Goal: Information Seeking & Learning: Check status

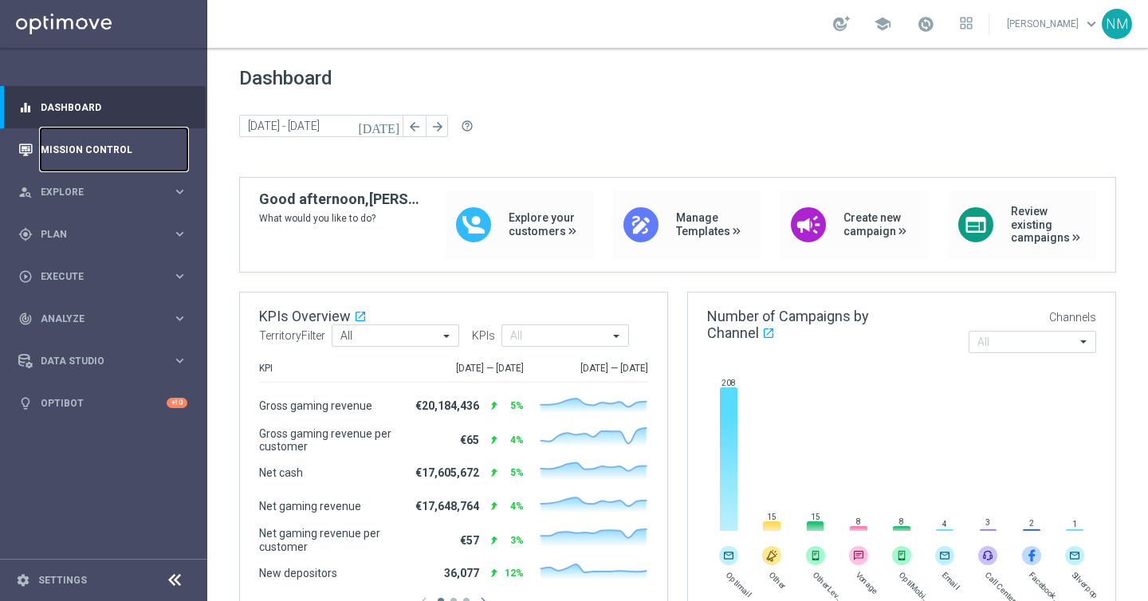
click at [89, 151] on link "Mission Control" at bounding box center [114, 149] width 147 height 42
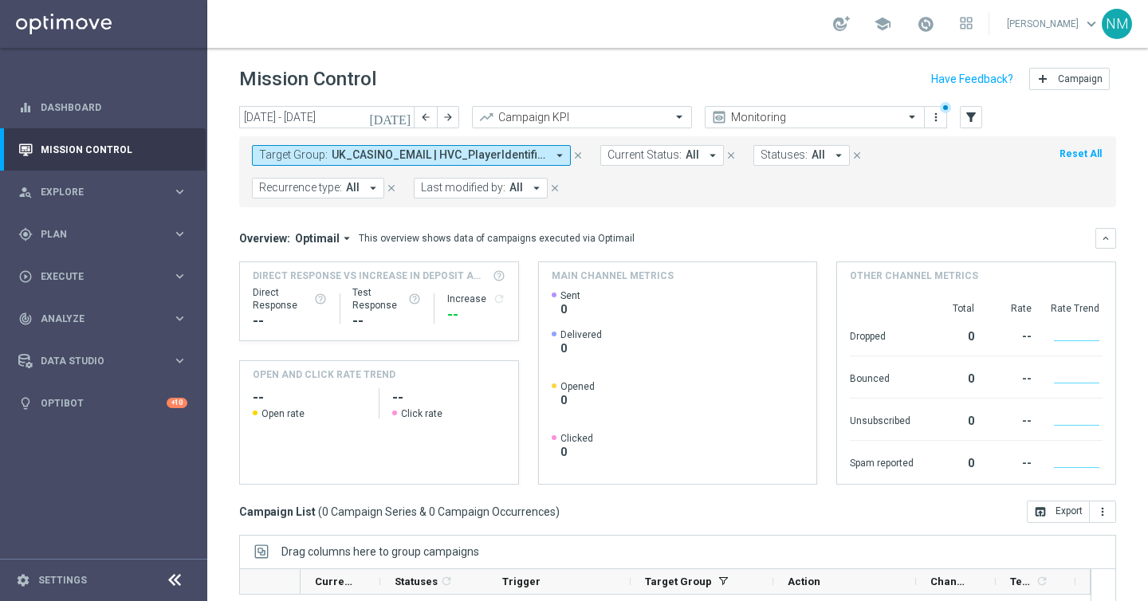
click at [576, 155] on icon "close" at bounding box center [577, 155] width 11 height 11
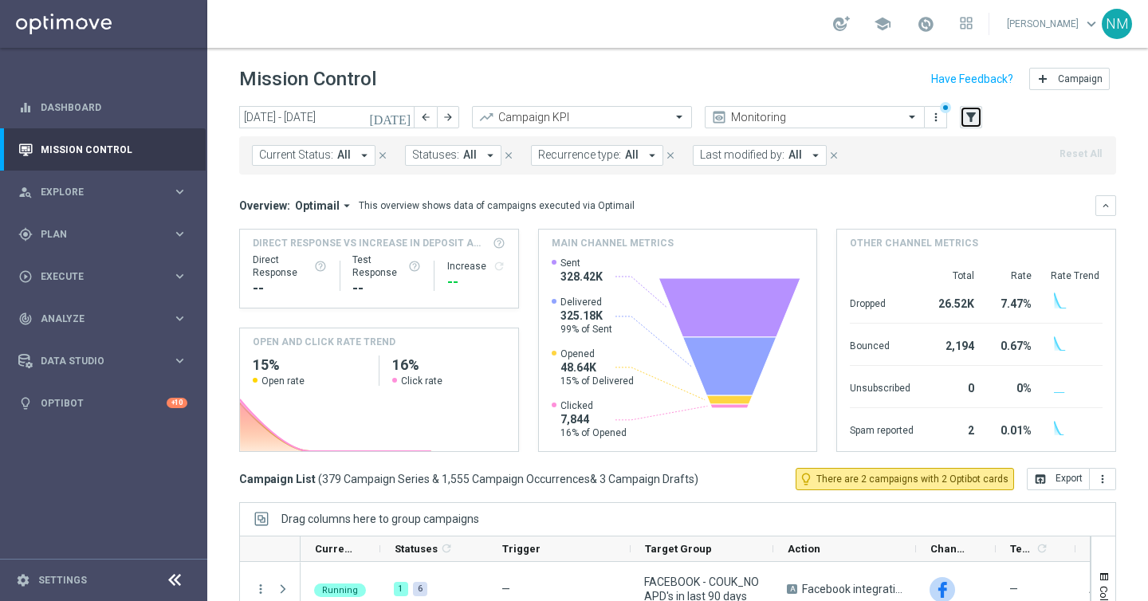
click at [965, 120] on icon "filter_alt" at bounding box center [971, 117] width 14 height 14
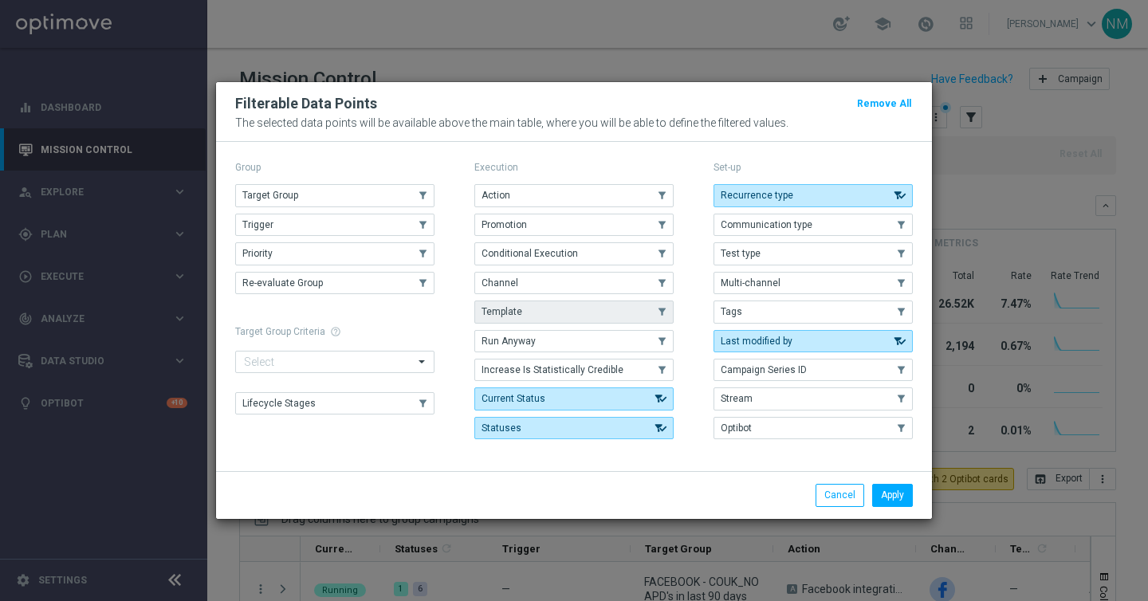
click at [550, 302] on button "Template" at bounding box center [573, 312] width 199 height 22
click at [896, 495] on button "Apply" at bounding box center [892, 495] width 41 height 22
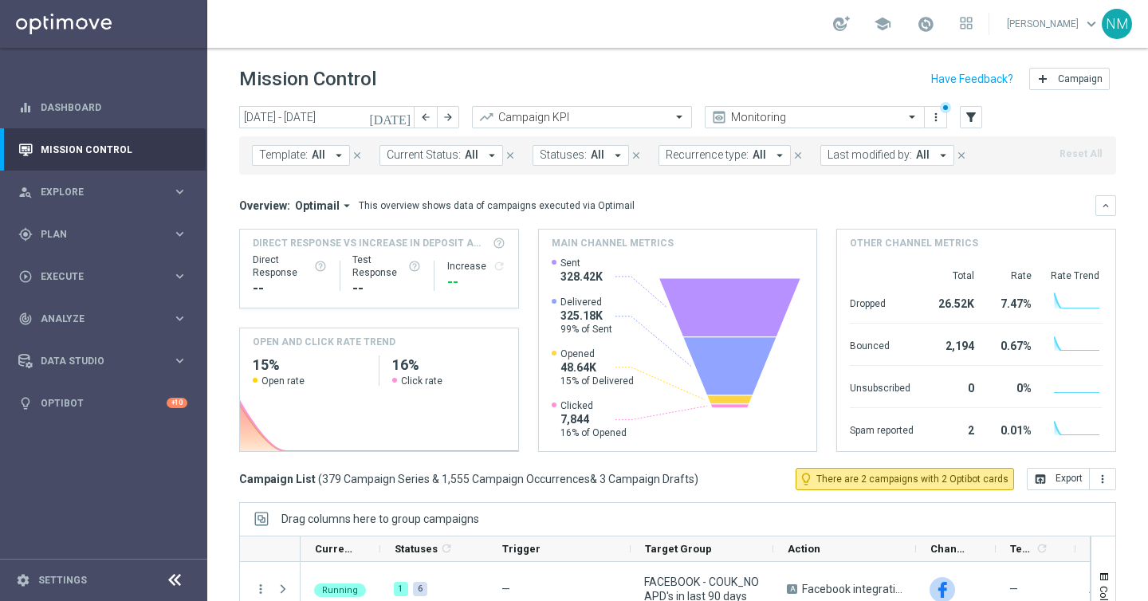
click at [326, 152] on button "Template: All arrow_drop_down" at bounding box center [301, 155] width 98 height 21
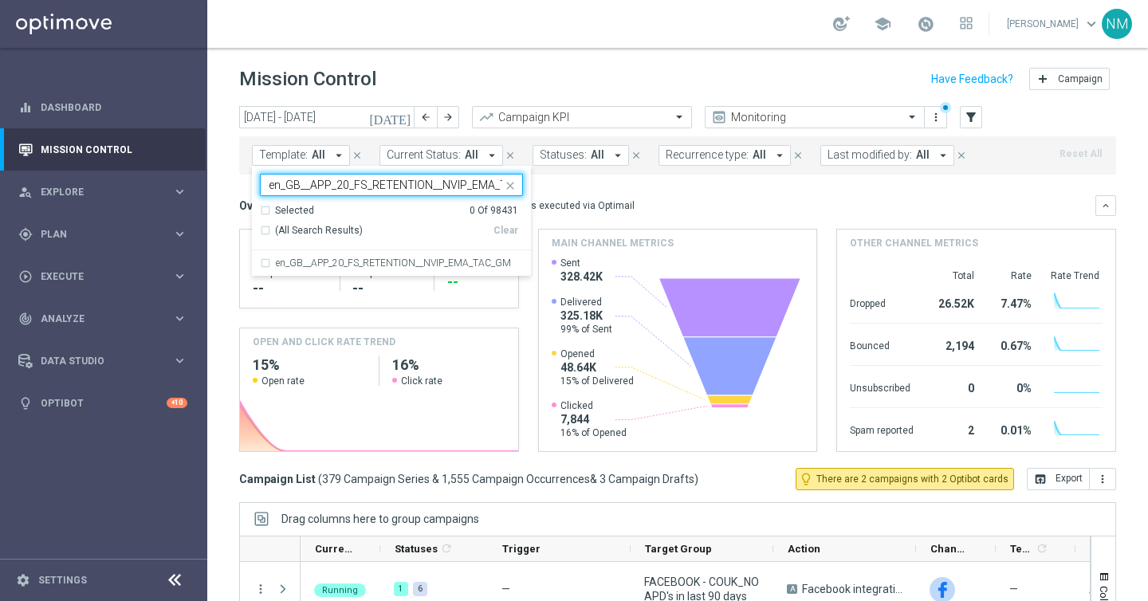
scroll to position [0, 37]
click at [305, 263] on label "en_GB__APP_20_FS_RETENTION__NVIP_EMA_TAC_GM" at bounding box center [393, 263] width 235 height 10
type input "en_GB__APP_20_FS_RETENTION__NVIP_EMA_TAC_GM"
click at [401, 116] on icon "[DATE]" at bounding box center [390, 117] width 43 height 14
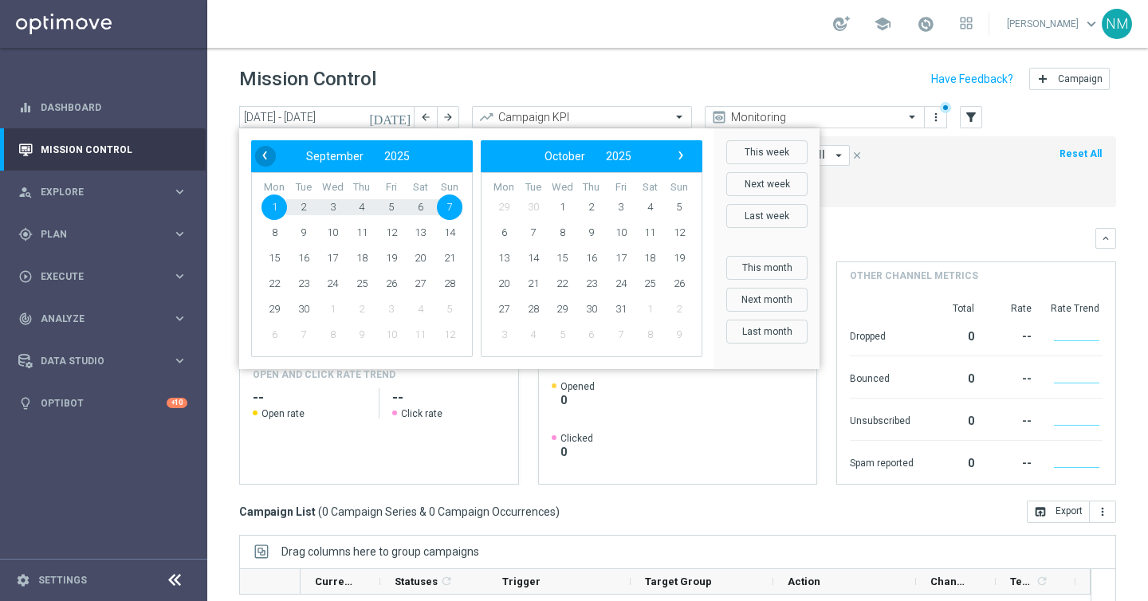
click at [264, 147] on span "‹" at bounding box center [264, 155] width 21 height 21
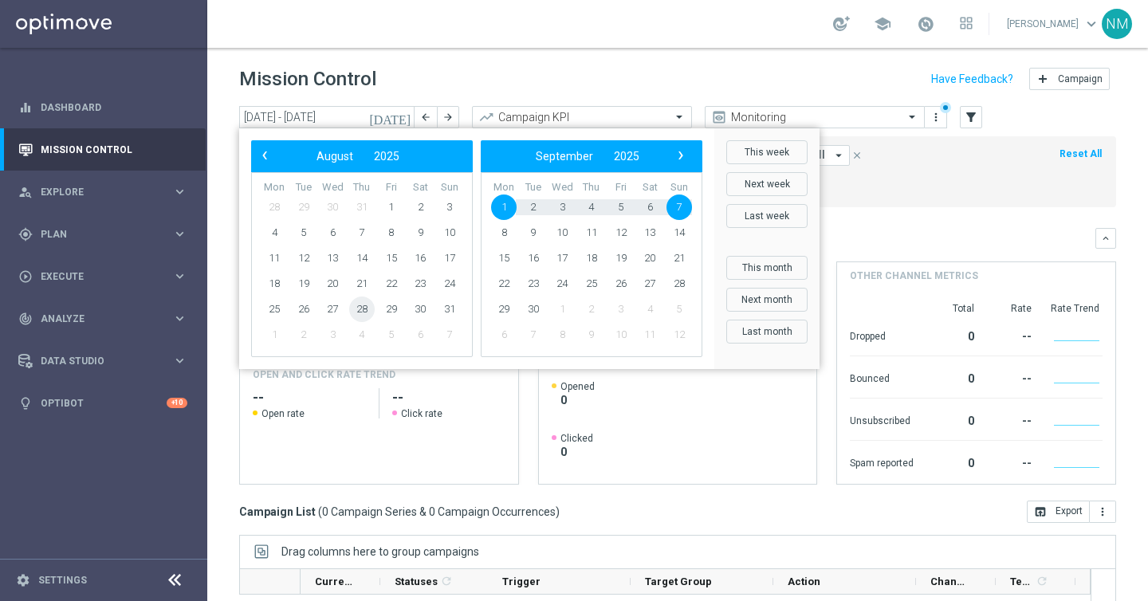
click at [362, 308] on span "28" at bounding box center [362, 310] width 26 height 26
click at [592, 202] on span "4" at bounding box center [592, 208] width 26 height 26
type input "28 Aug 2025 - 04 Sep 2025"
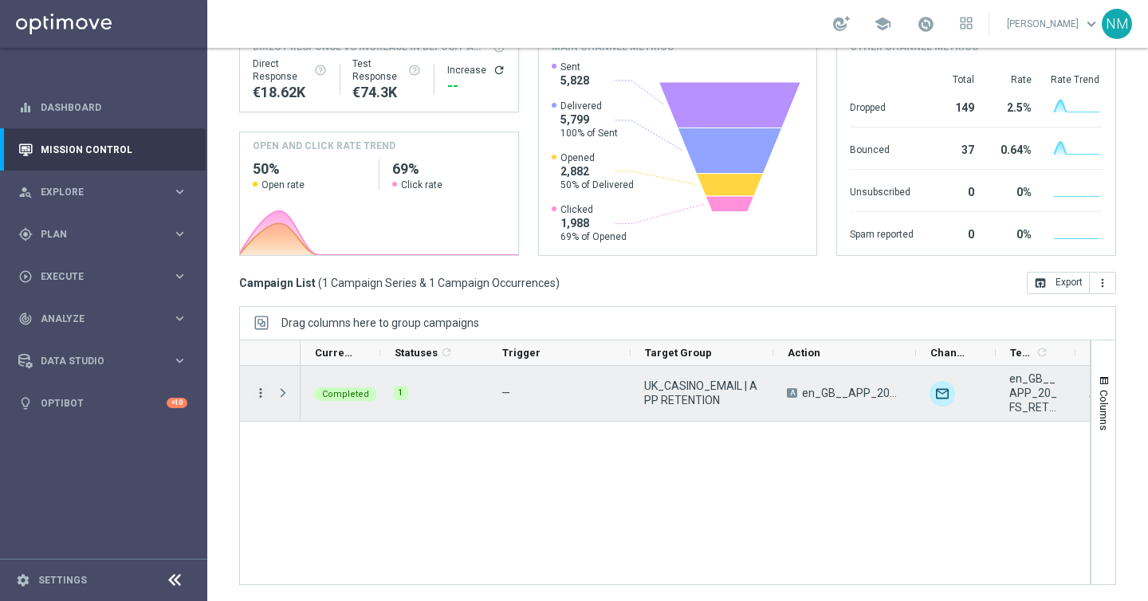
click at [263, 390] on icon "more_vert" at bounding box center [261, 393] width 14 height 14
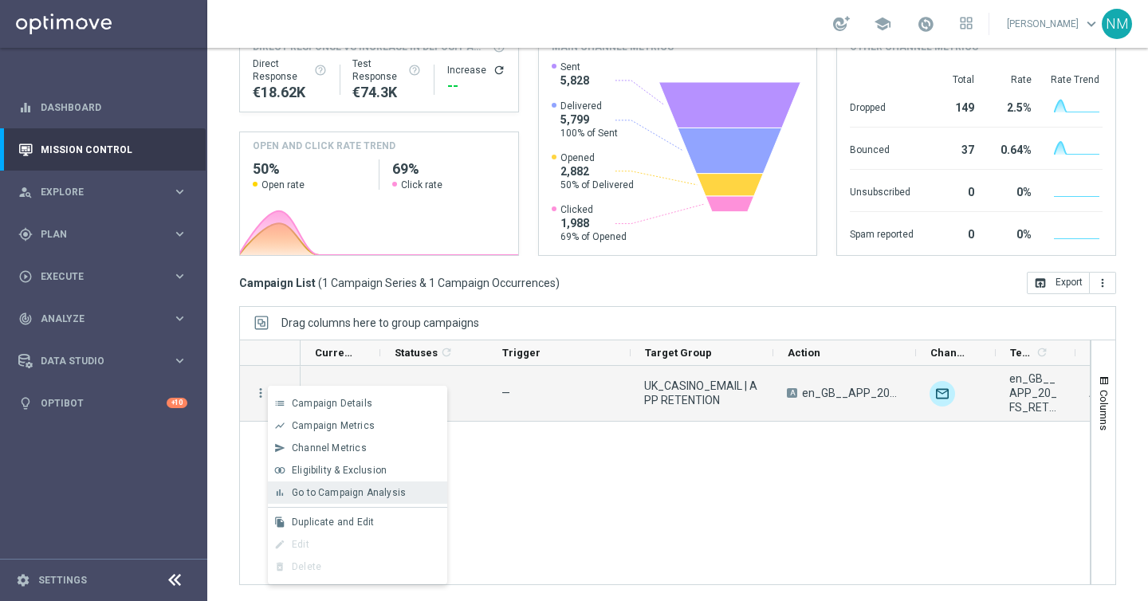
click at [339, 495] on span "Go to Campaign Analysis" at bounding box center [349, 492] width 114 height 11
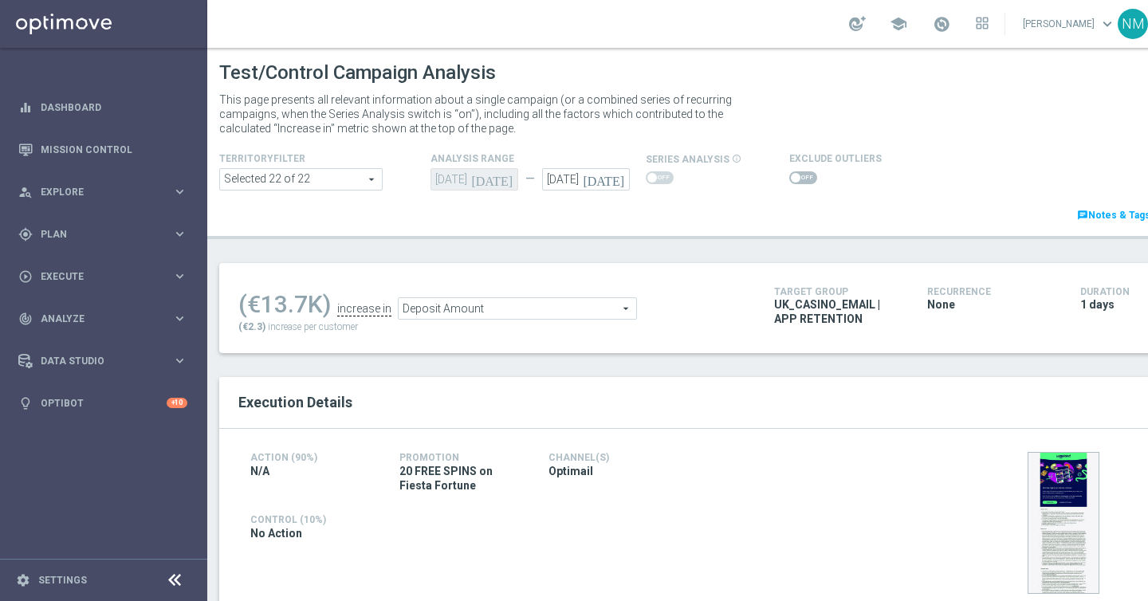
scroll to position [105, 0]
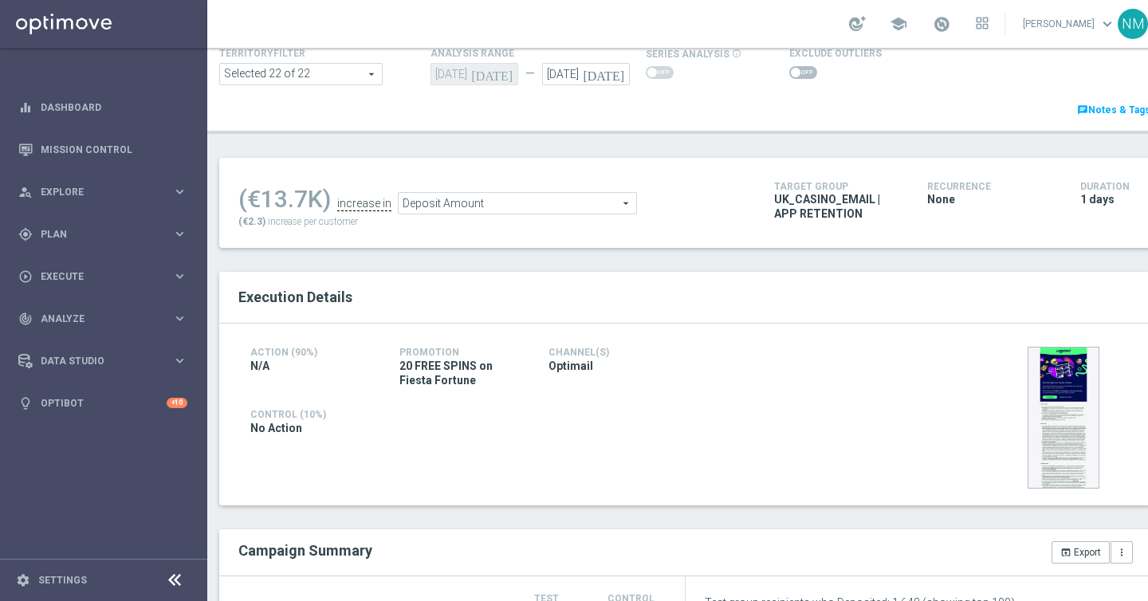
click at [545, 202] on span "Deposit Amount" at bounding box center [518, 203] width 238 height 21
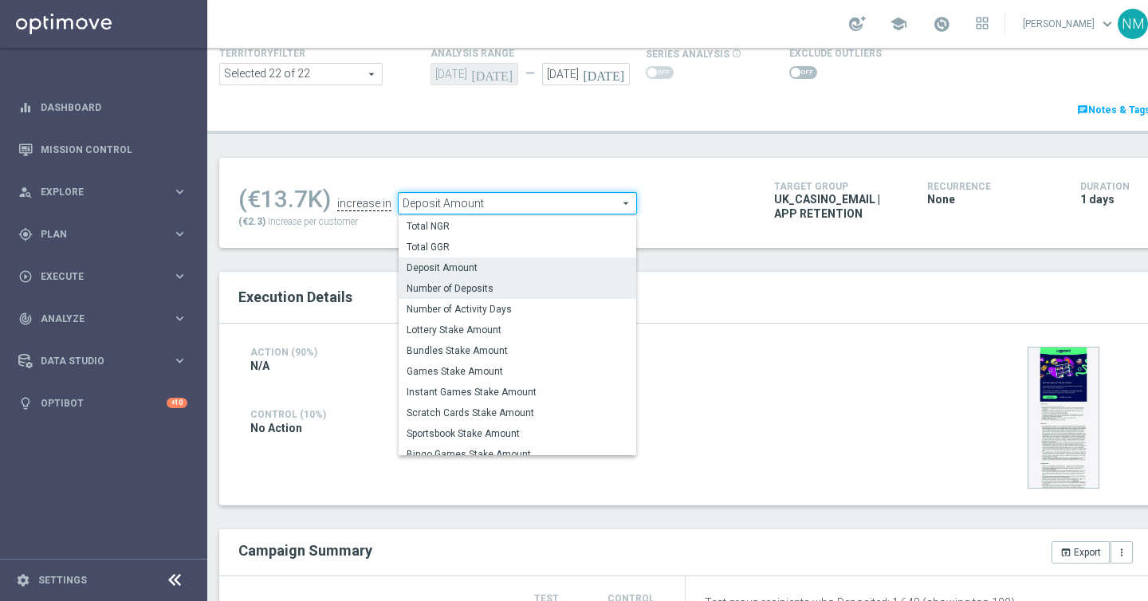
click at [557, 287] on span "Number of Deposits" at bounding box center [518, 288] width 222 height 13
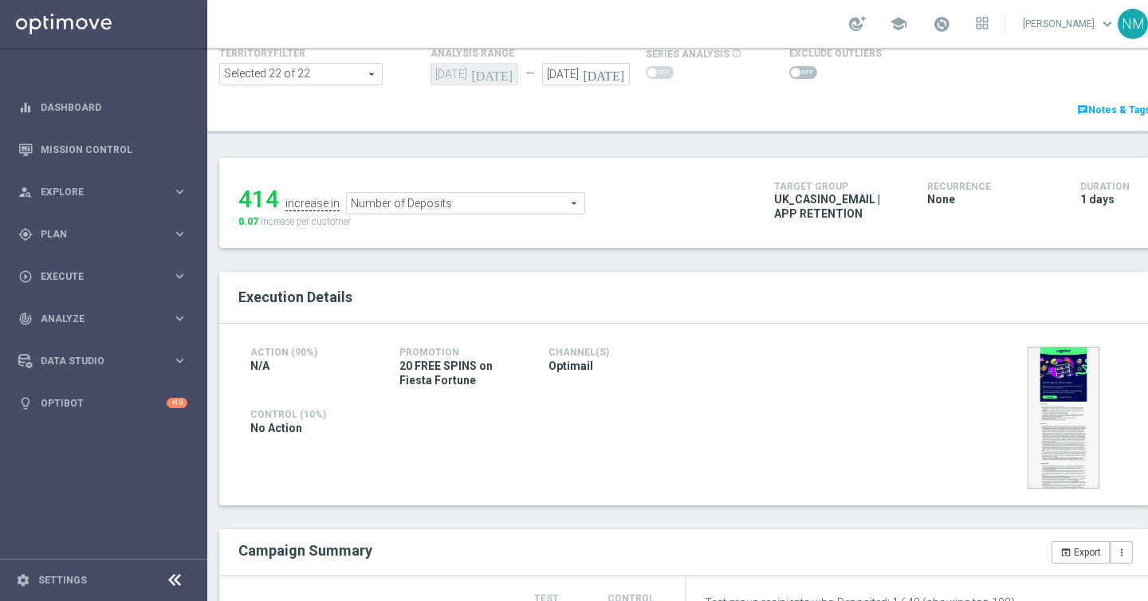
click at [529, 196] on span "Number of Deposits" at bounding box center [466, 203] width 238 height 21
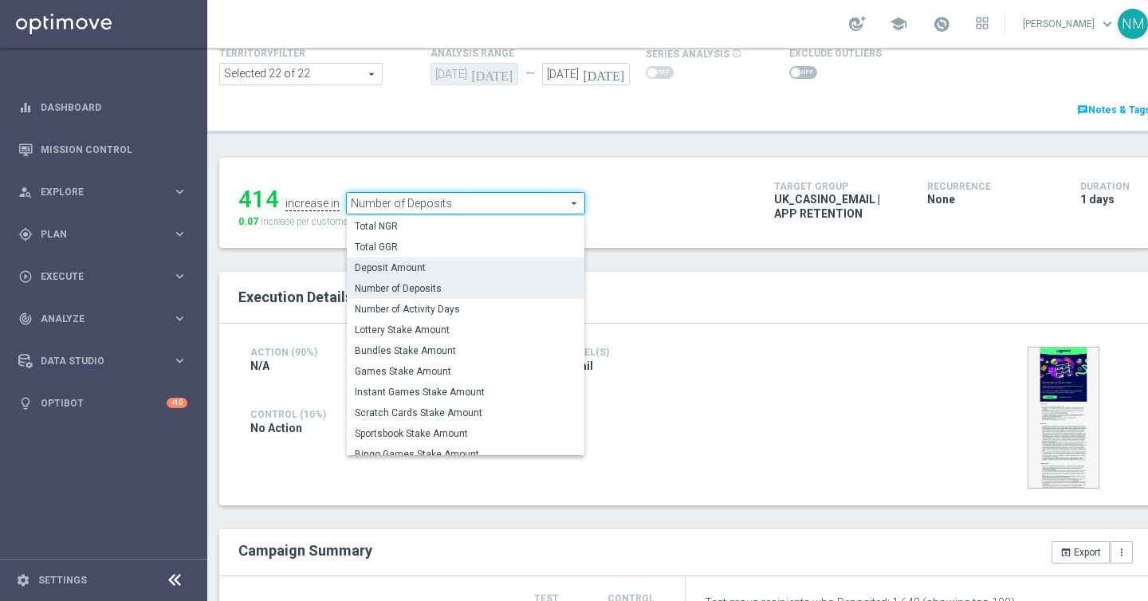
click at [513, 261] on span "Deposit Amount" at bounding box center [466, 267] width 222 height 13
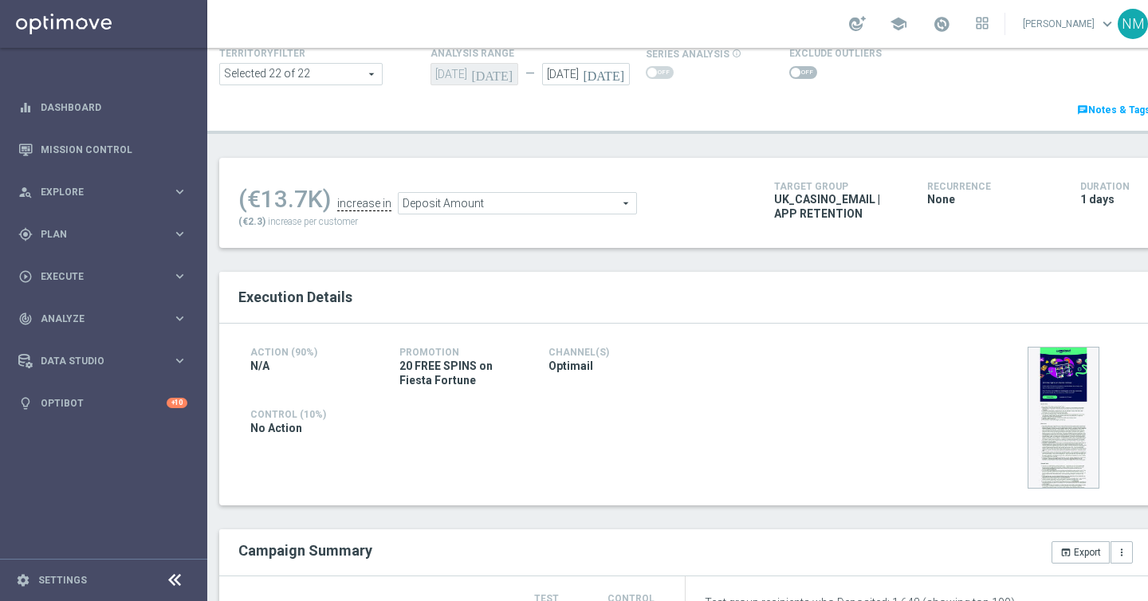
click at [500, 201] on span "Deposit Amount" at bounding box center [518, 203] width 238 height 21
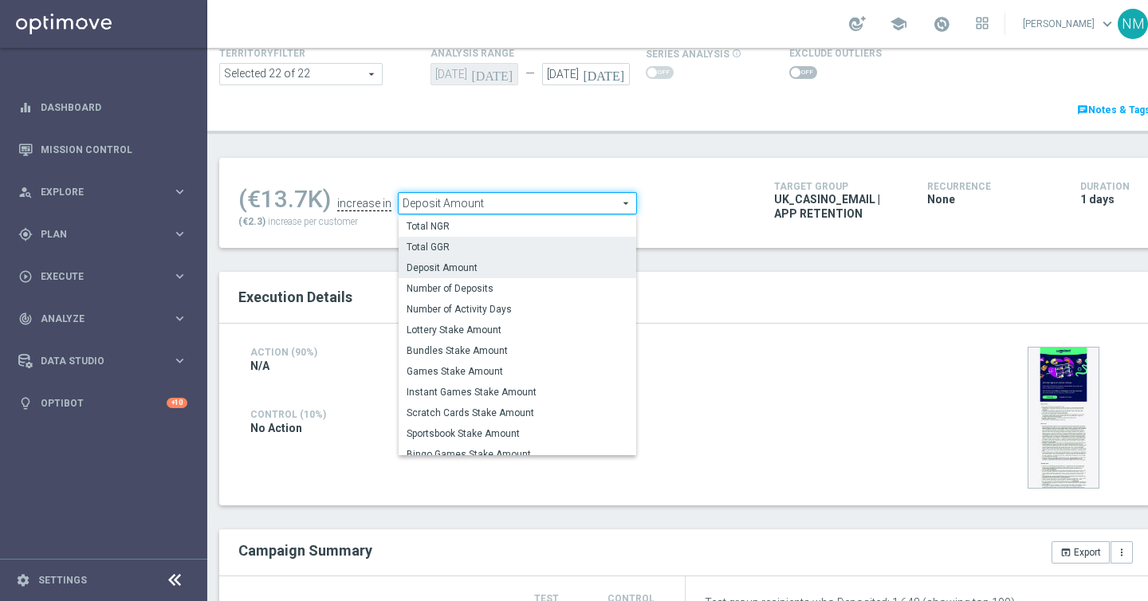
click at [489, 240] on label "Total GGR" at bounding box center [518, 247] width 238 height 21
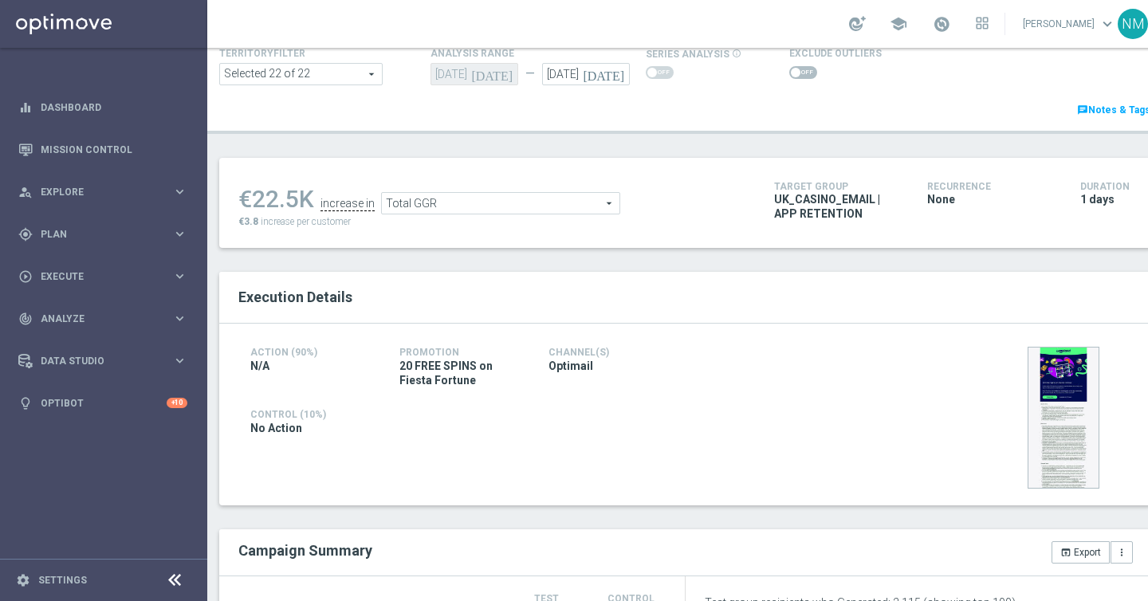
click at [489, 194] on span "Total GGR" at bounding box center [501, 203] width 238 height 21
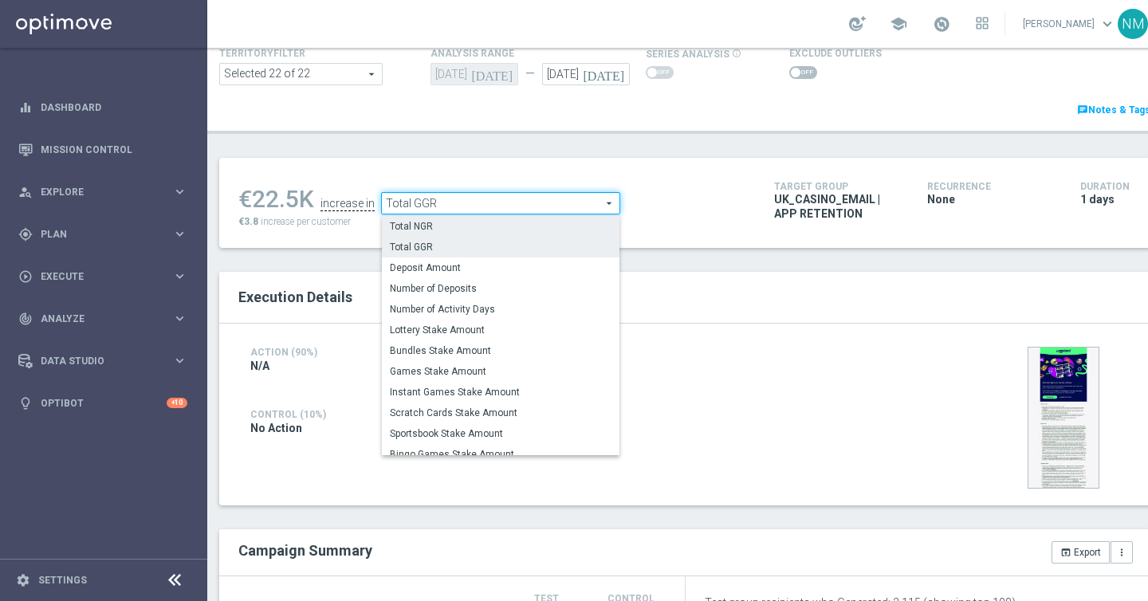
click at [466, 221] on span "Total NGR" at bounding box center [501, 226] width 222 height 13
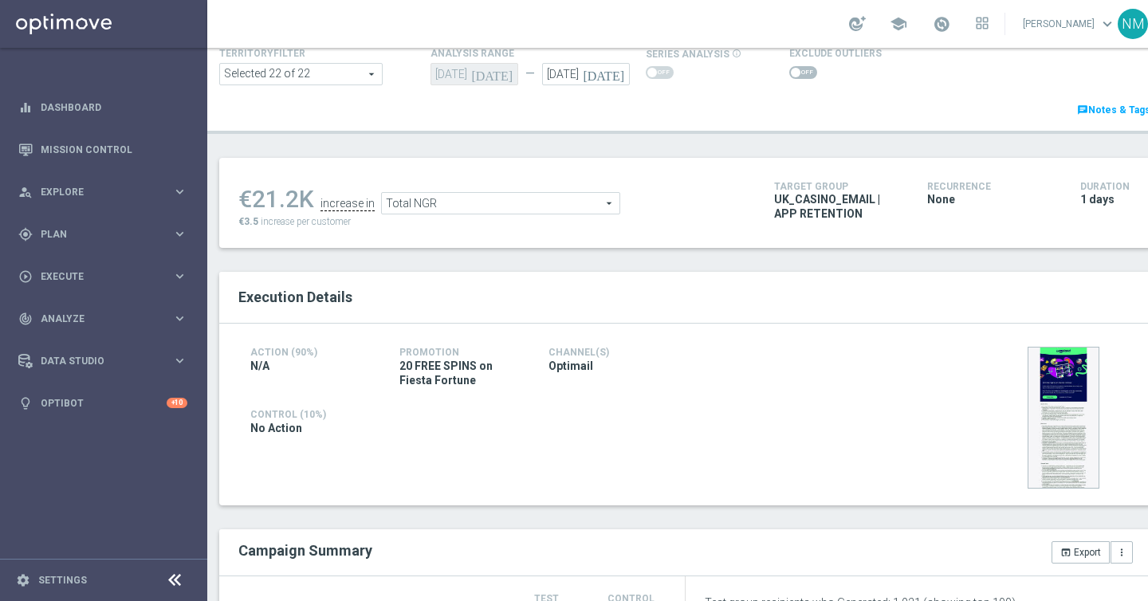
click at [458, 202] on span "Total NGR" at bounding box center [501, 203] width 238 height 21
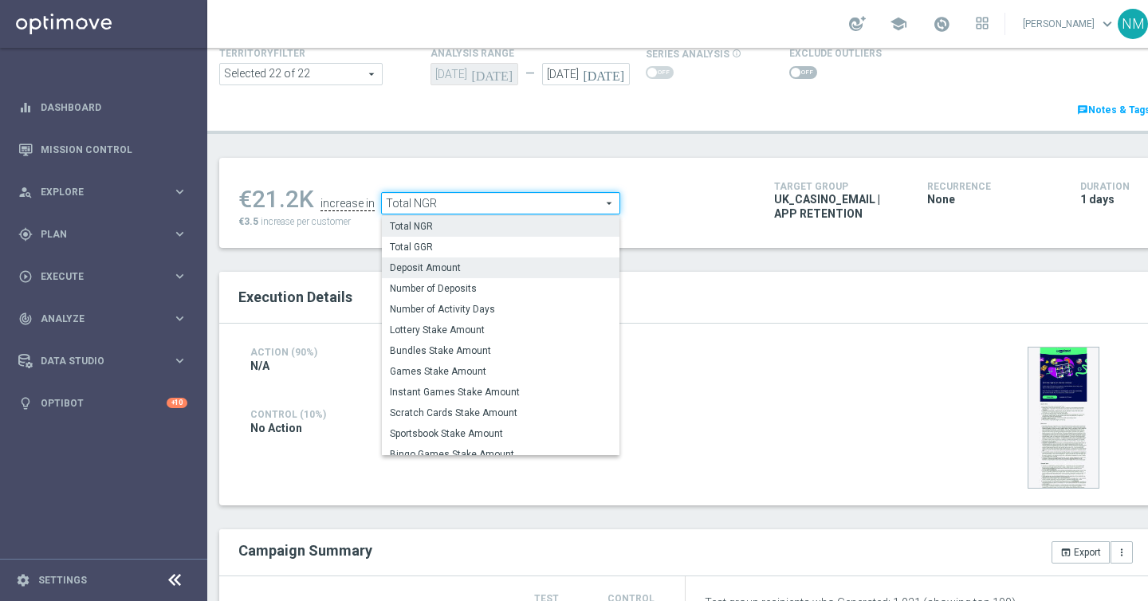
click at [446, 273] on span "Deposit Amount" at bounding box center [501, 267] width 222 height 13
type input "Deposit Amount"
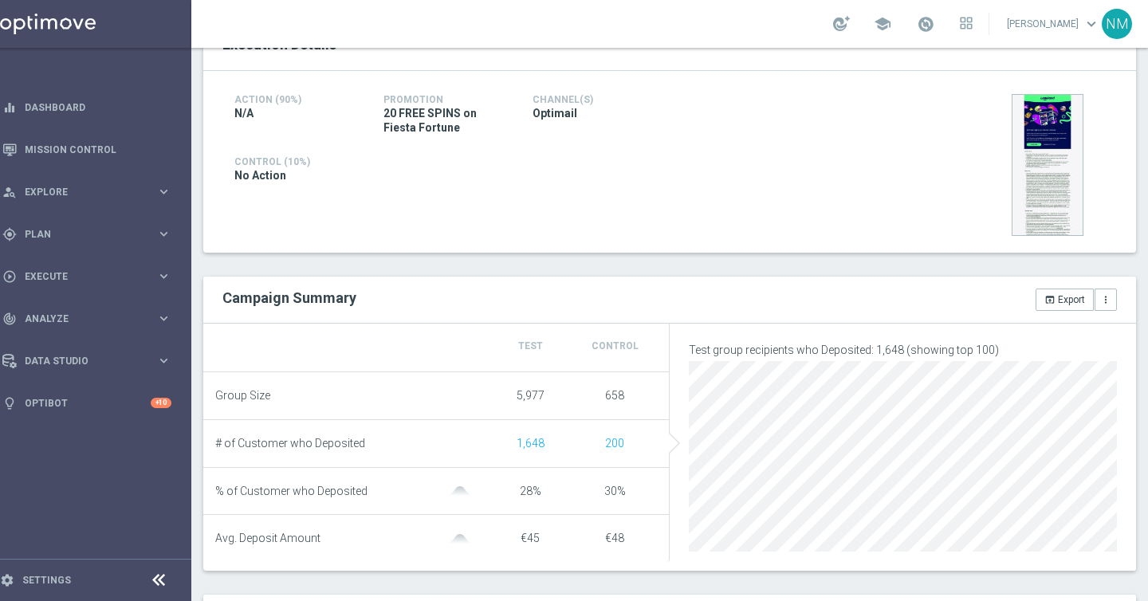
scroll to position [266, 0]
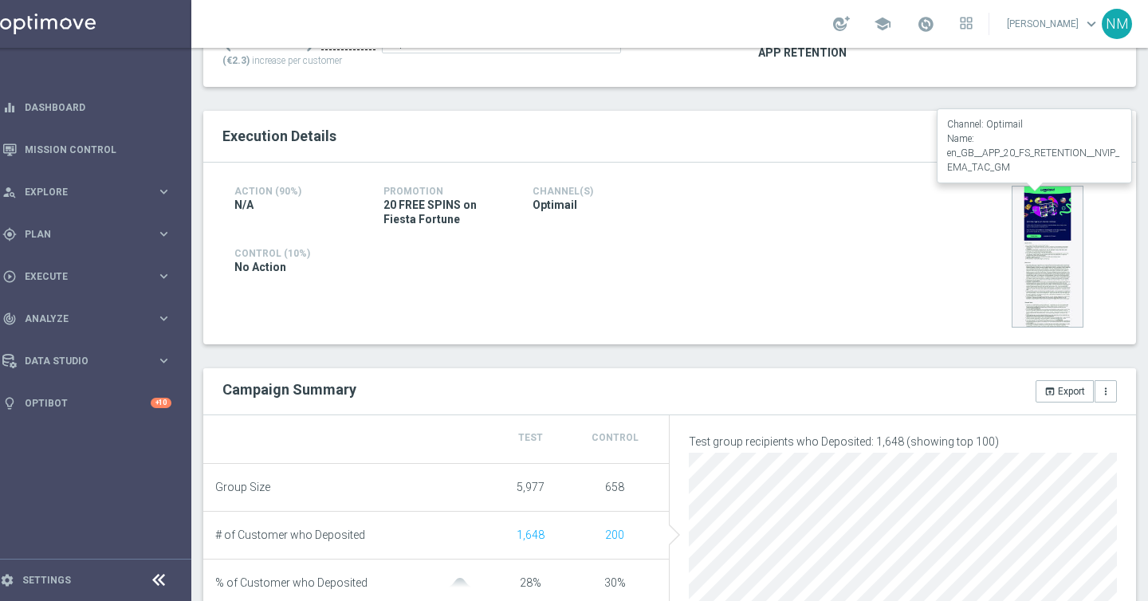
click at [1046, 219] on img at bounding box center [1048, 257] width 72 height 142
click at [1040, 203] on img at bounding box center [1048, 257] width 72 height 142
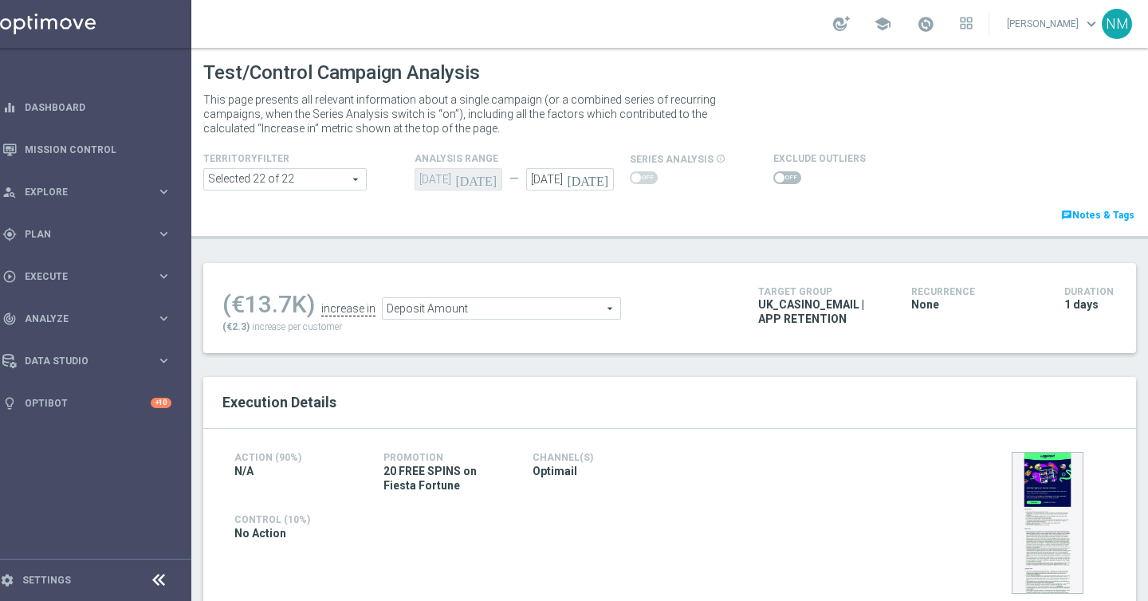
scroll to position [801, 0]
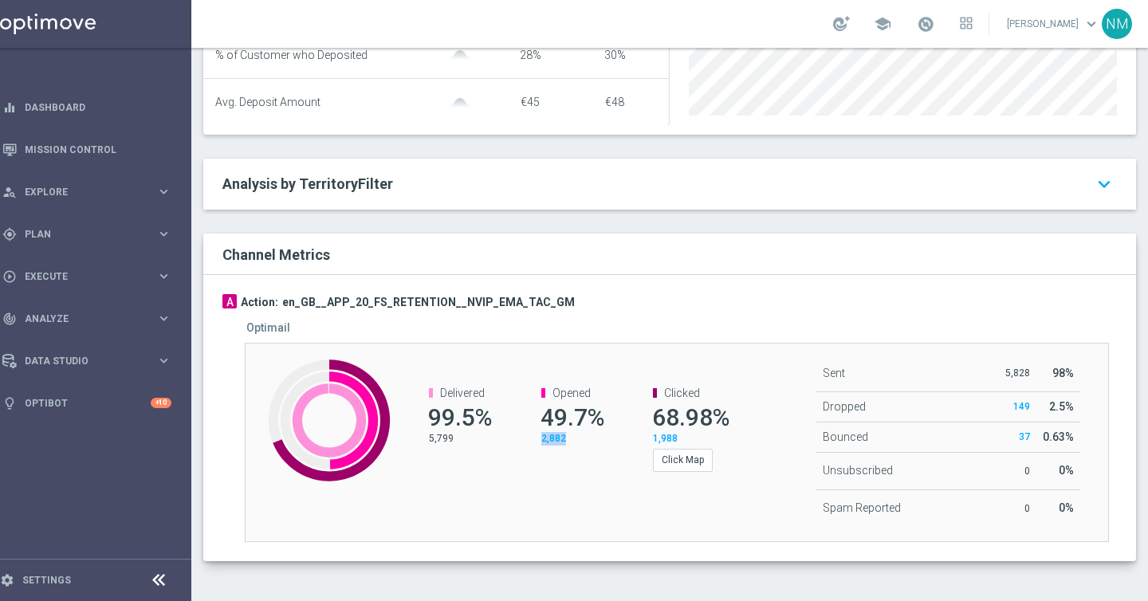
drag, startPoint x: 568, startPoint y: 441, endPoint x: 542, endPoint y: 441, distance: 25.5
click at [542, 441] on div "2,882" at bounding box center [577, 439] width 72 height 14
copy span "2,882"
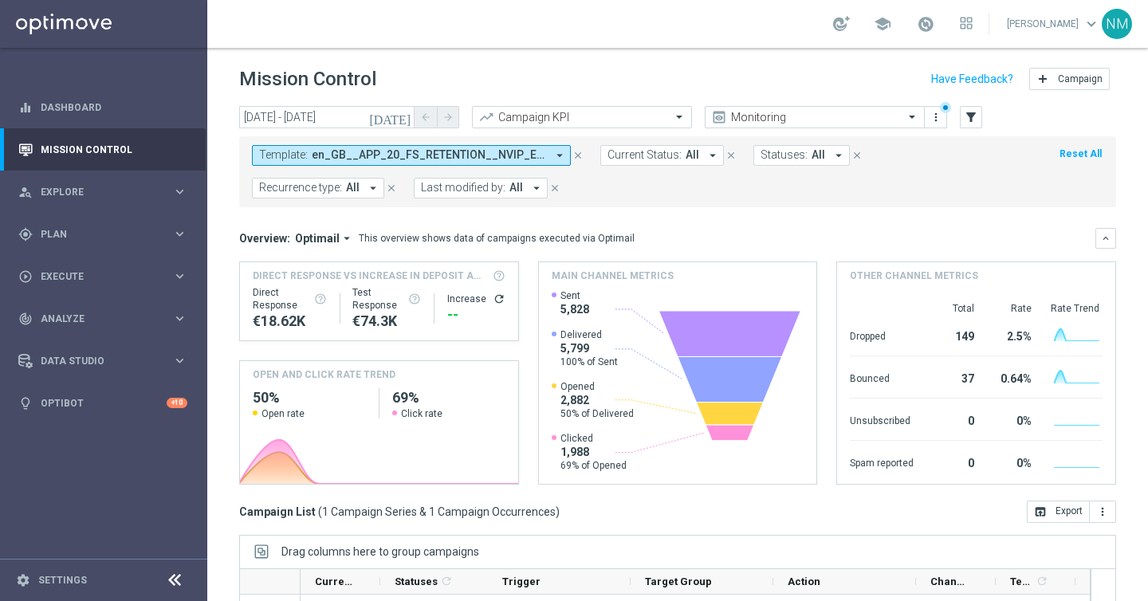
click at [470, 155] on span "en_GB__APP_20_FS_RETENTION__NVIP_EMA_TAC_GM" at bounding box center [429, 155] width 234 height 14
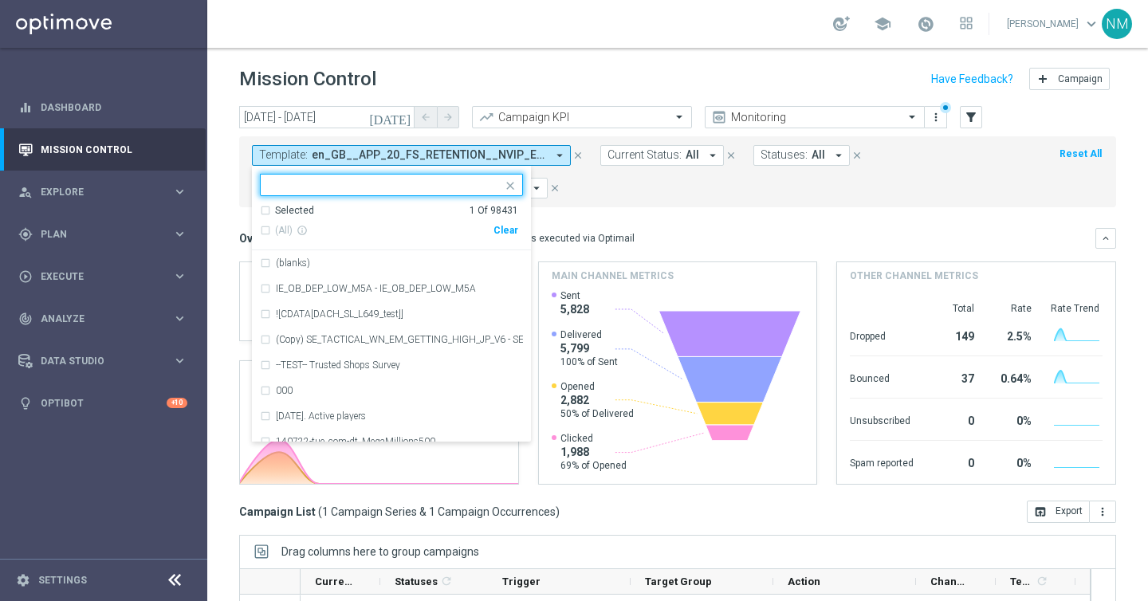
click at [0, 0] on div "Clear" at bounding box center [0, 0] width 0 height 0
click at [464, 187] on input "text" at bounding box center [386, 186] width 234 height 14
paste input "en_GB__INT_LOTTO_DAY_SOCIAL_CAMPAIGN__NVIP_EMA_TAC_LT"
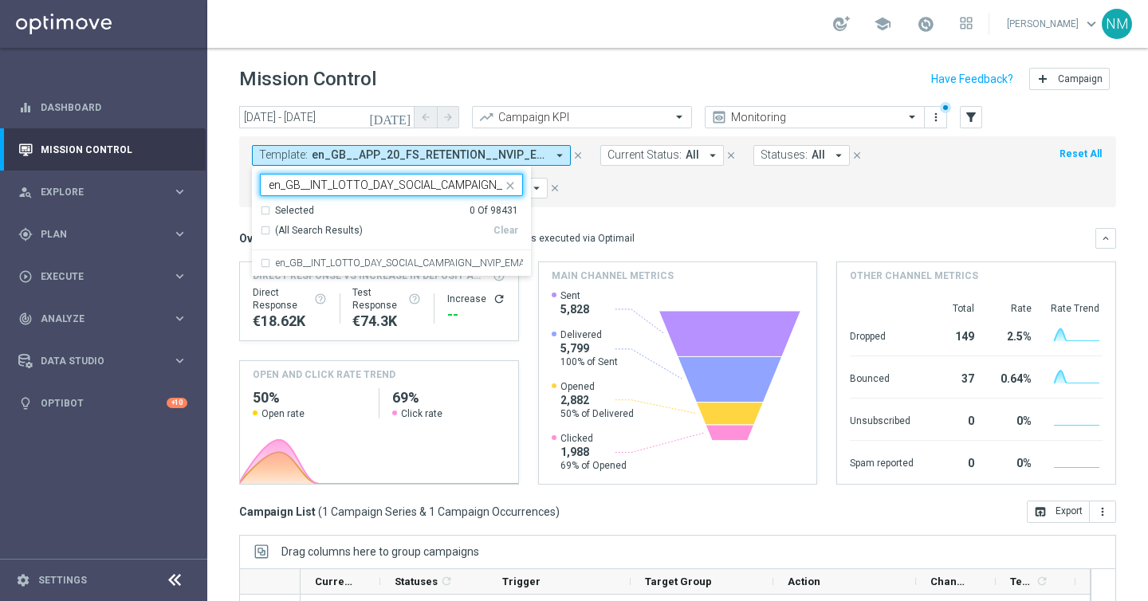
scroll to position [0, 94]
click at [420, 251] on div "en_GB__INT_LOTTO_DAY_SOCIAL_CAMPAIGN__NVIP_EMA_TAC_LT" at bounding box center [391, 263] width 263 height 26
type input "en_GB__INT_LOTTO_DAY_SOCIAL_CAMPAIGN__NVIP_EMA_TAC_LT"
click at [623, 201] on div "Template: en_GB__APP_20_FS_RETENTION__NVIP_EMA_TAC_GM arrow_drop_down en_GB__IN…" at bounding box center [677, 171] width 877 height 71
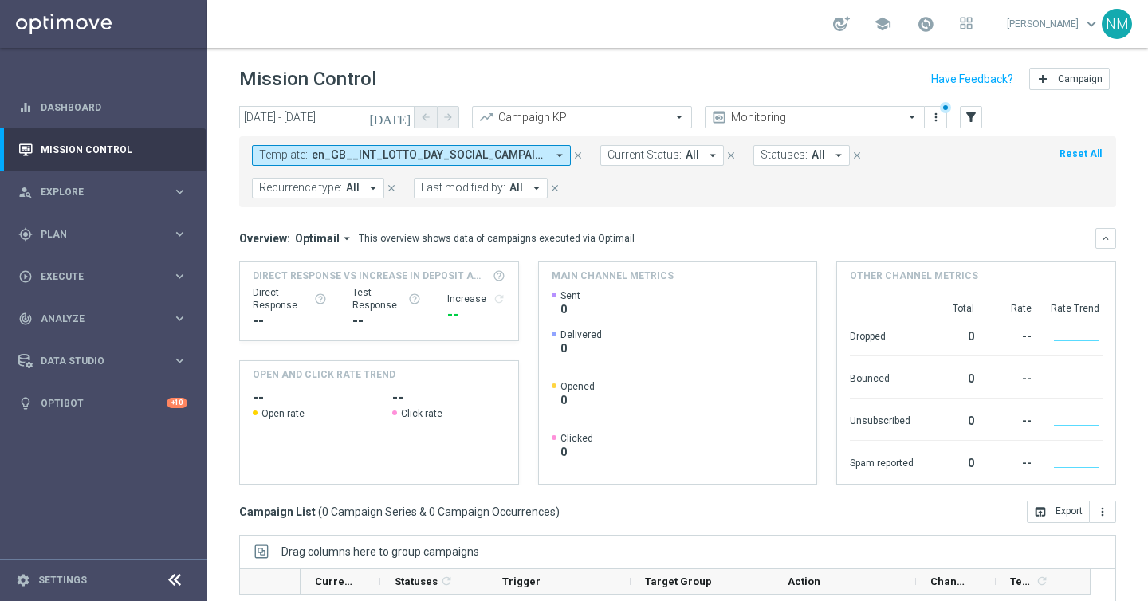
click at [407, 121] on icon "[DATE]" at bounding box center [390, 117] width 43 height 14
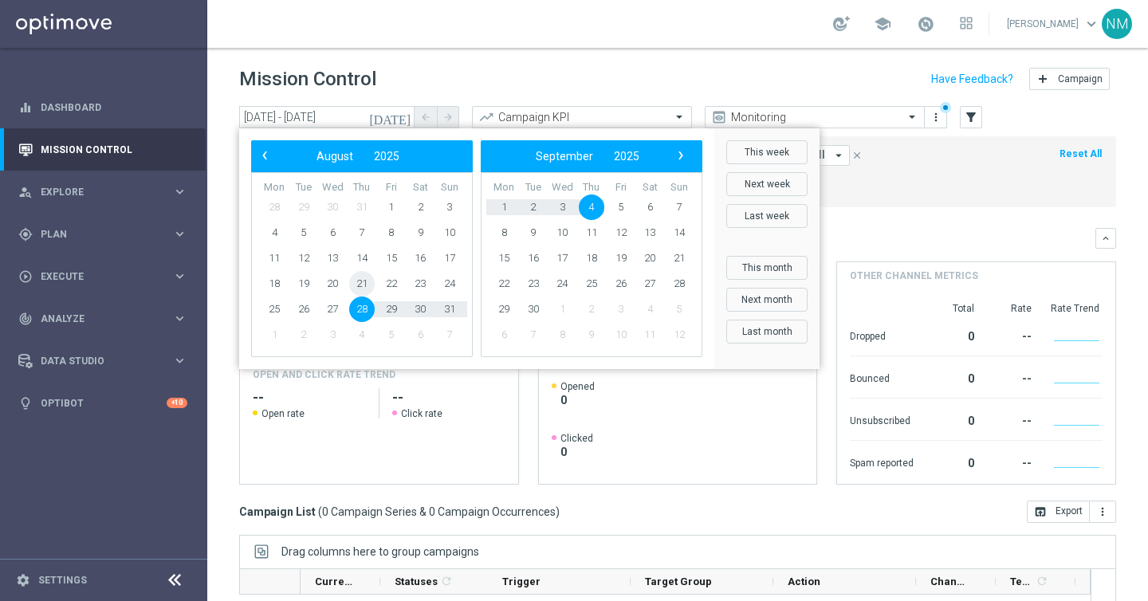
click at [365, 285] on span "21" at bounding box center [362, 284] width 26 height 26
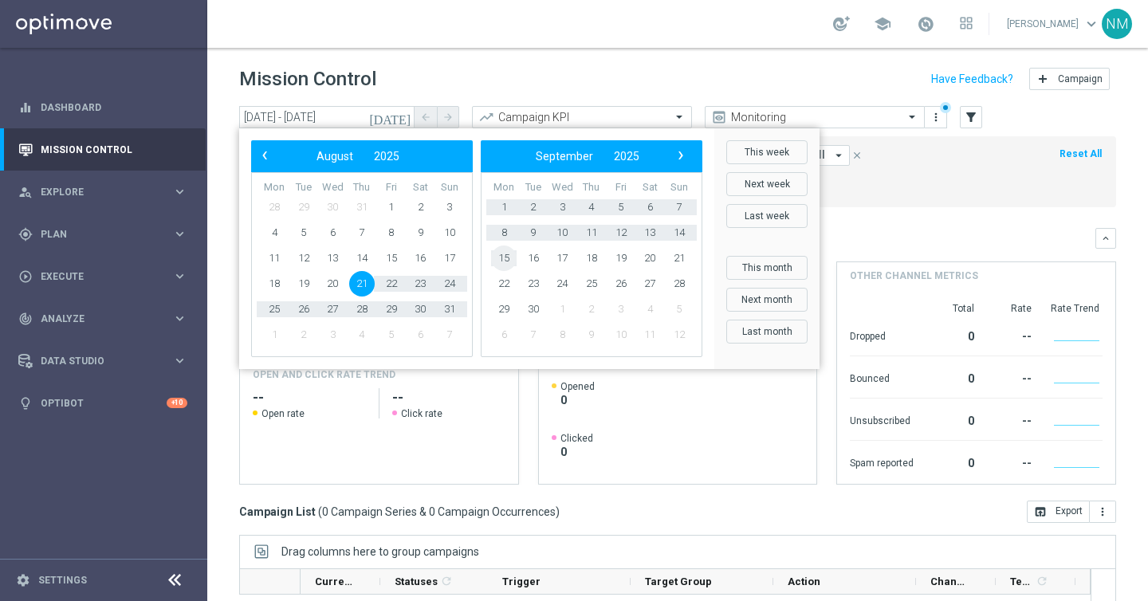
click at [498, 258] on span "15" at bounding box center [504, 259] width 26 height 26
type input "21 Aug 2025 - 15 Sep 2025"
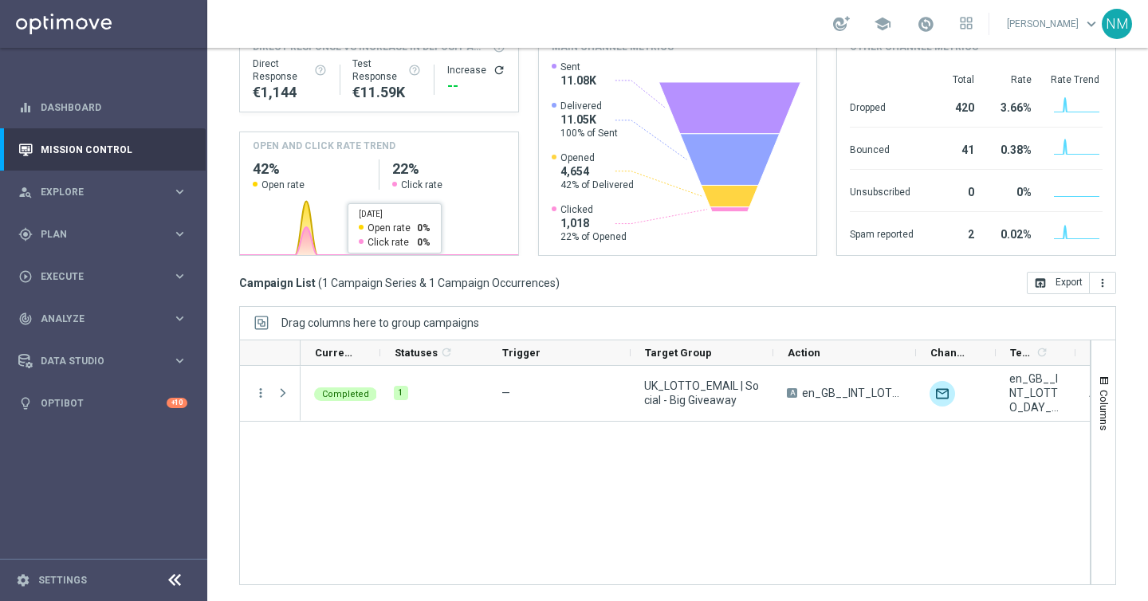
scroll to position [219, 0]
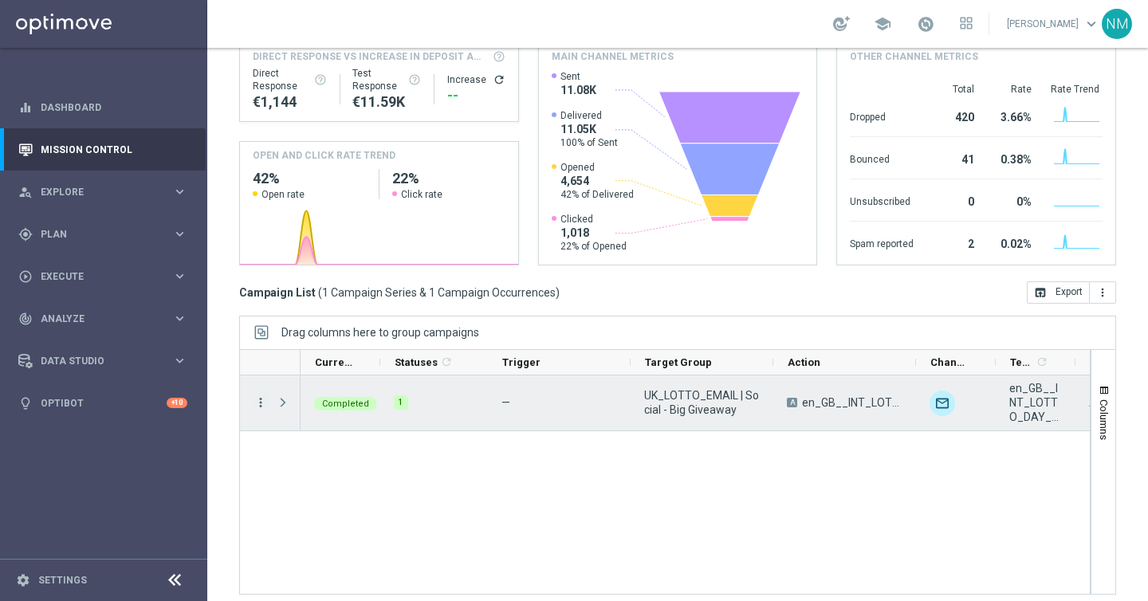
click at [266, 402] on icon "more_vert" at bounding box center [261, 402] width 14 height 14
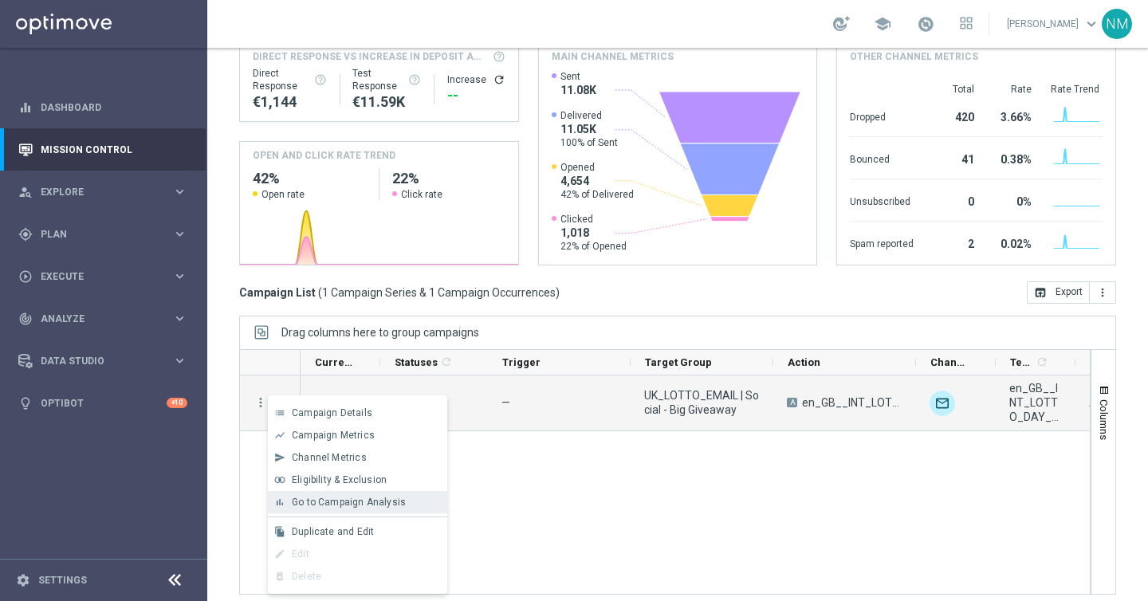
click at [313, 504] on span "Go to Campaign Analysis" at bounding box center [349, 502] width 114 height 11
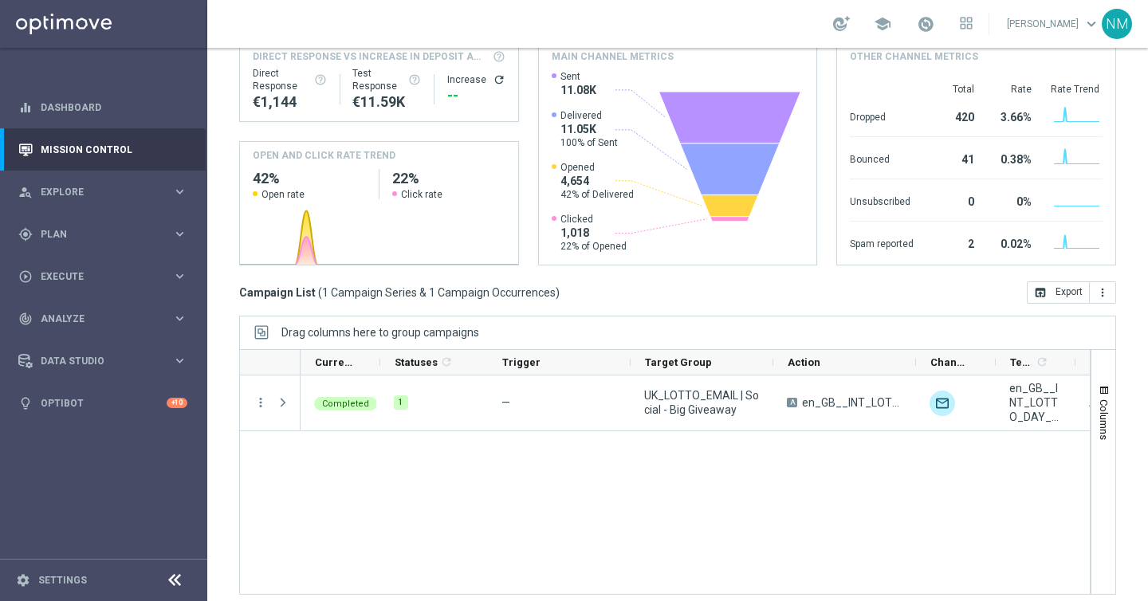
scroll to position [0, 0]
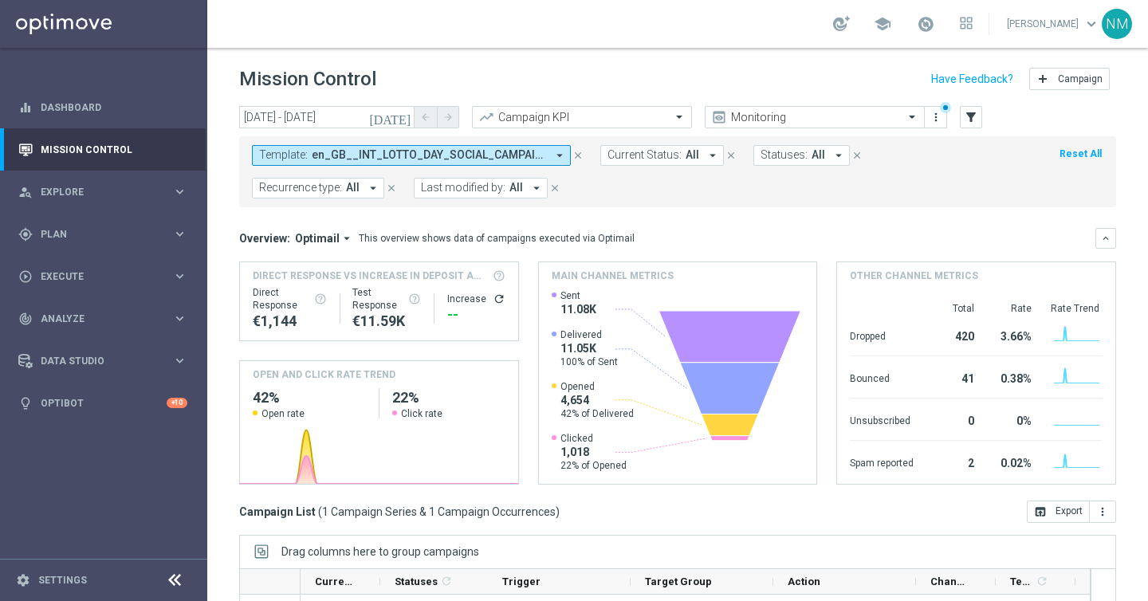
click at [478, 155] on span "en_GB__INT_LOTTO_DAY_SOCIAL_CAMPAIGN__NVIP_EMA_TAC_LT" at bounding box center [429, 155] width 234 height 14
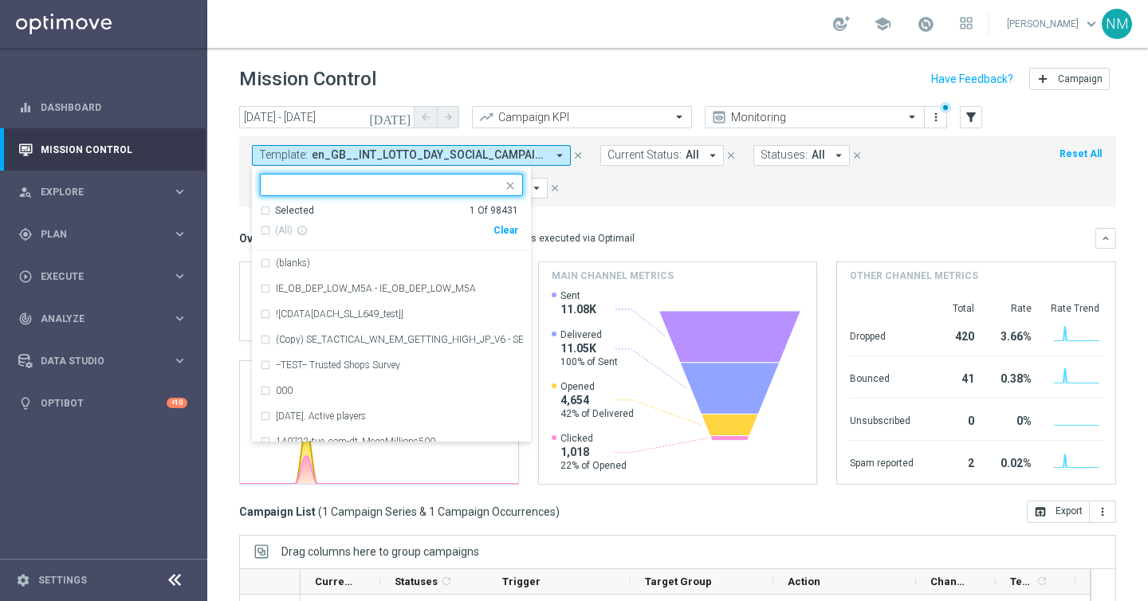
click at [0, 0] on div "Clear" at bounding box center [0, 0] width 0 height 0
click at [429, 183] on input "text" at bounding box center [386, 186] width 234 height 14
paste input "en_GB__ARISTOCRATS_DEP_STAKE_GET__NVIP_EMA_TAC_GM"
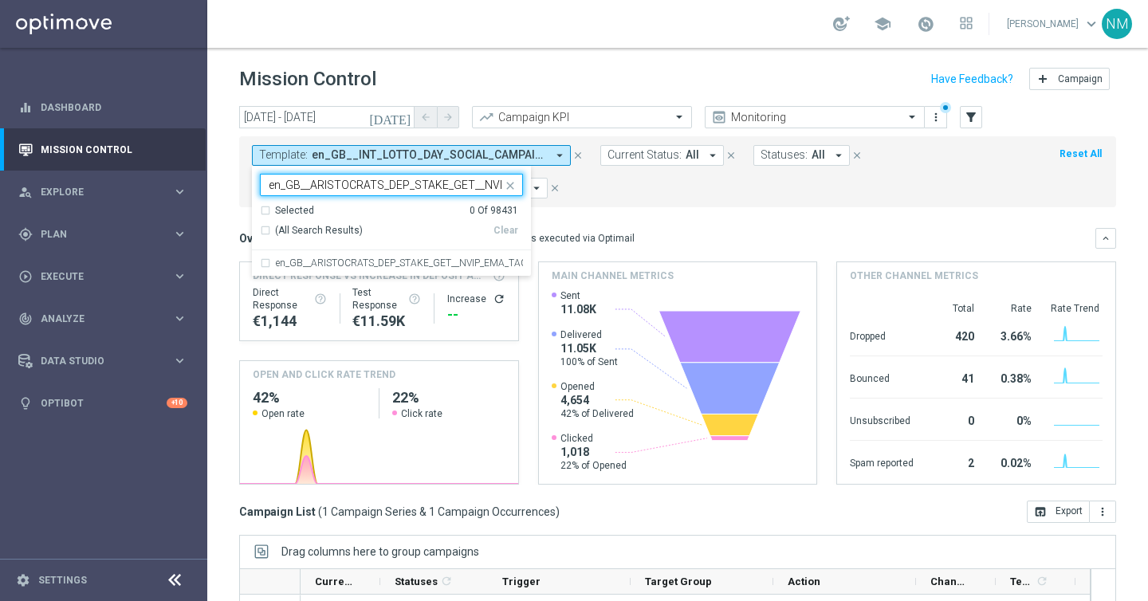
scroll to position [0, 77]
click at [408, 258] on div "en_GB__ARISTOCRATS_DEP_STAKE_GET__NVIP_EMA_TAC_GM" at bounding box center [391, 263] width 263 height 26
type input "en_GB__ARISTOCRATS_DEP_STAKE_GET__NVIP_EMA_TAC_GM"
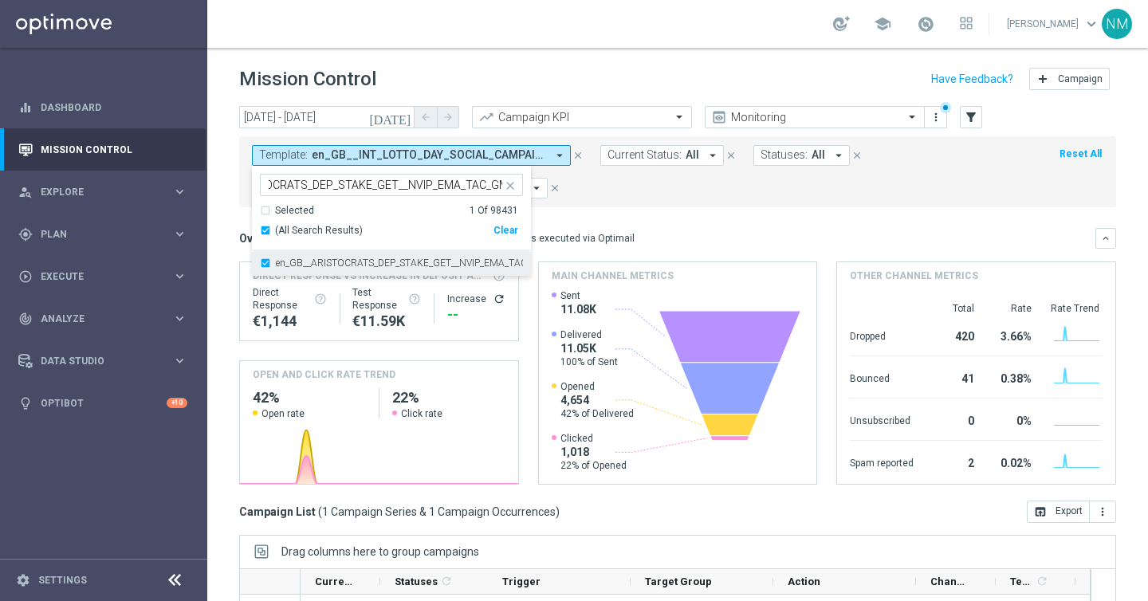
scroll to position [0, 0]
click at [629, 219] on mini-dashboard "Overview: Optimail arrow_drop_down This overview shows data of campaigns execut…" at bounding box center [677, 353] width 877 height 293
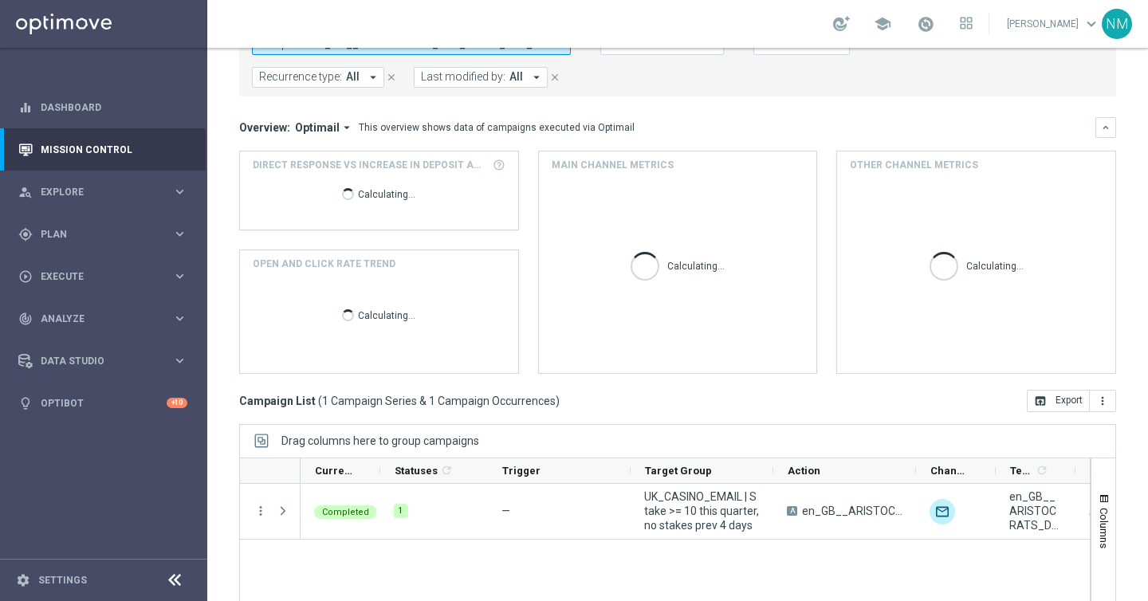
scroll to position [229, 0]
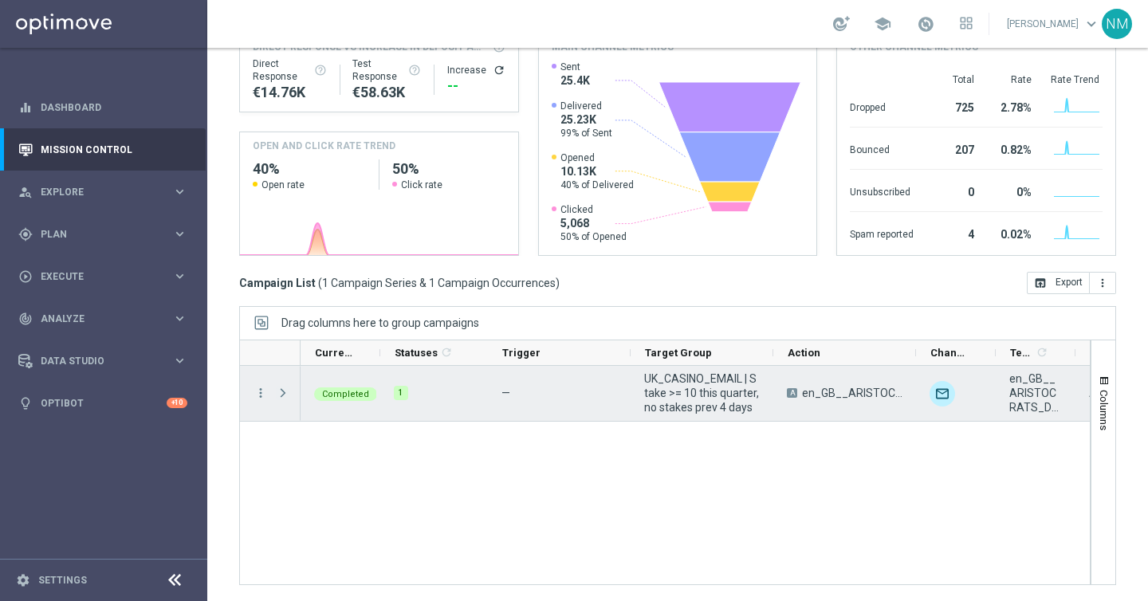
click at [283, 391] on span at bounding box center [283, 393] width 14 height 13
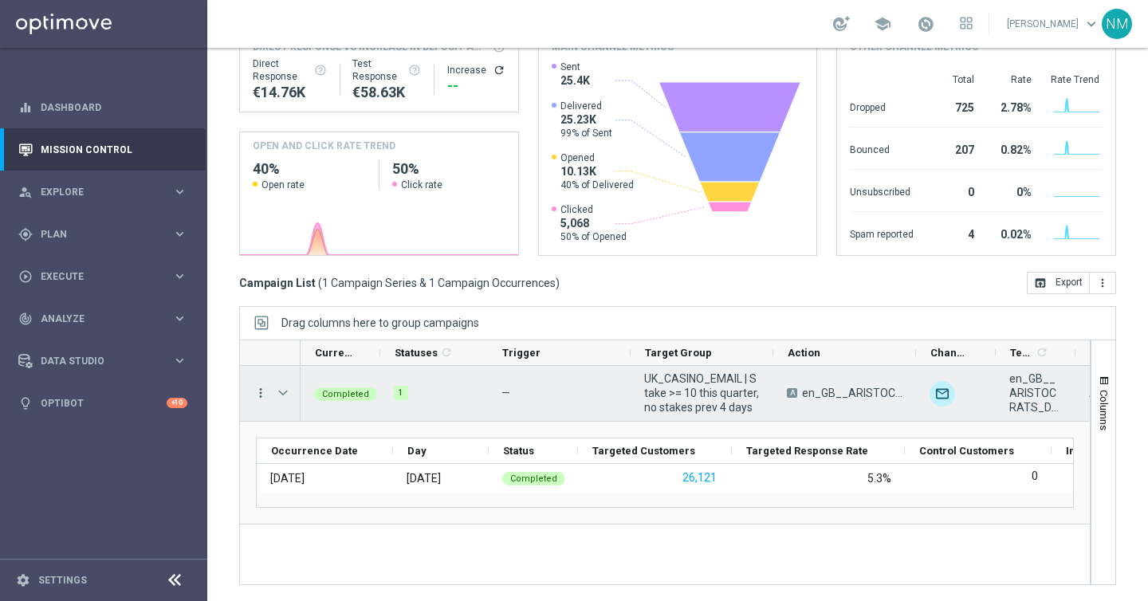
click at [257, 390] on icon "more_vert" at bounding box center [261, 393] width 14 height 14
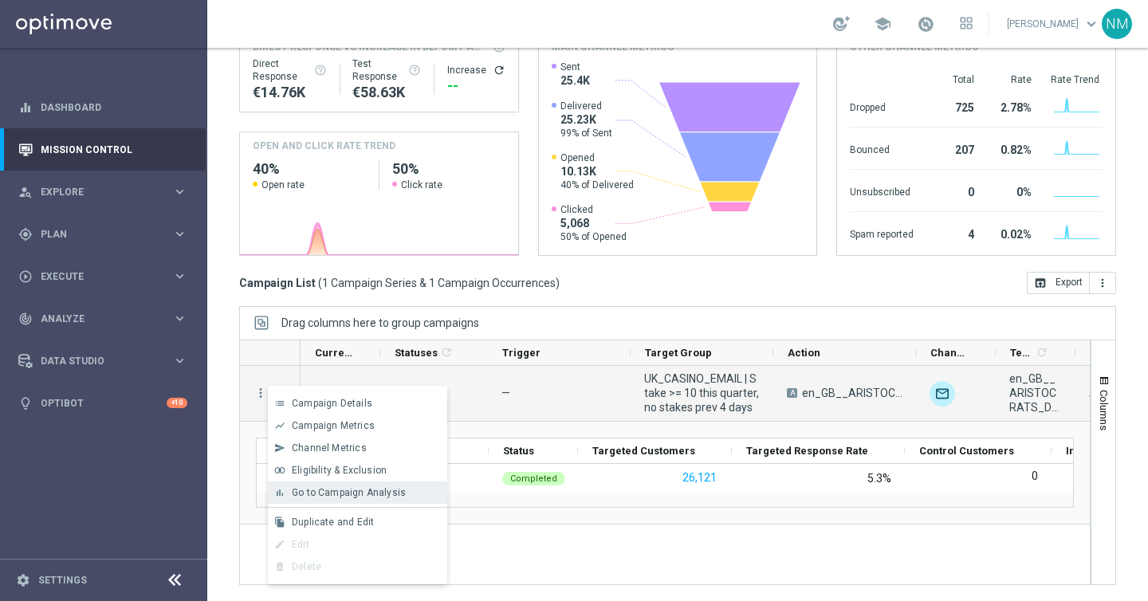
click at [339, 495] on span "Go to Campaign Analysis" at bounding box center [349, 492] width 114 height 11
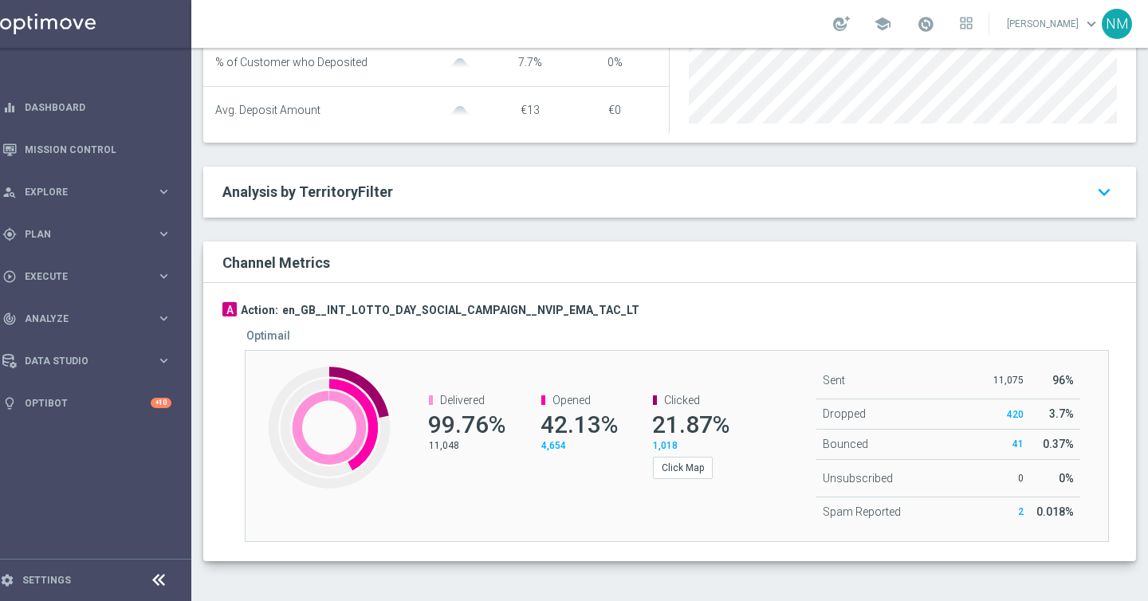
scroll to position [0, 14]
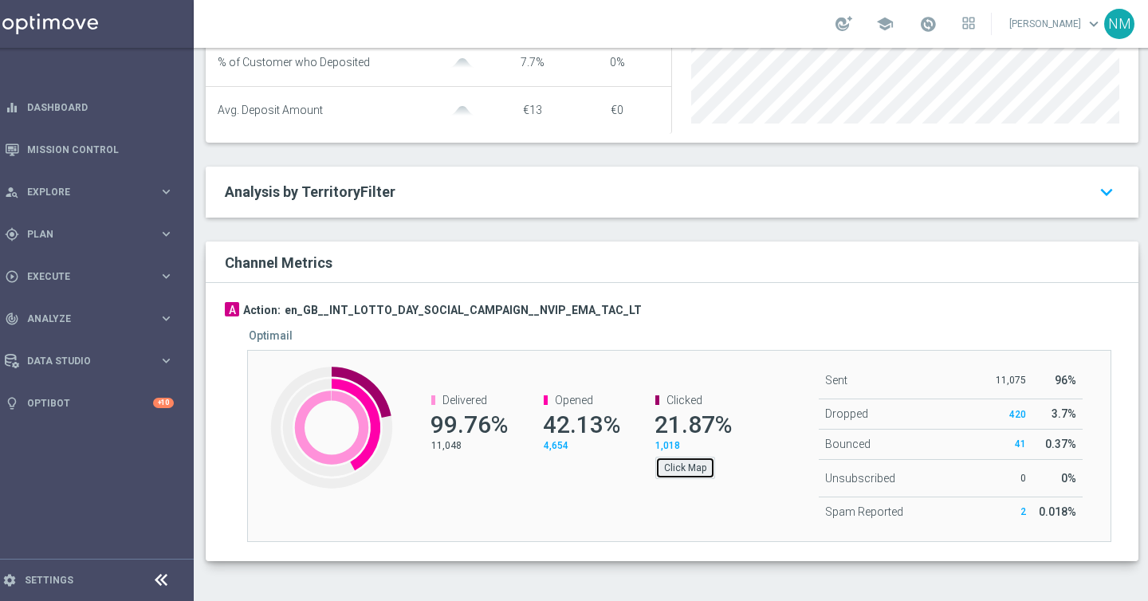
click at [702, 462] on button "Click Map" at bounding box center [685, 468] width 60 height 22
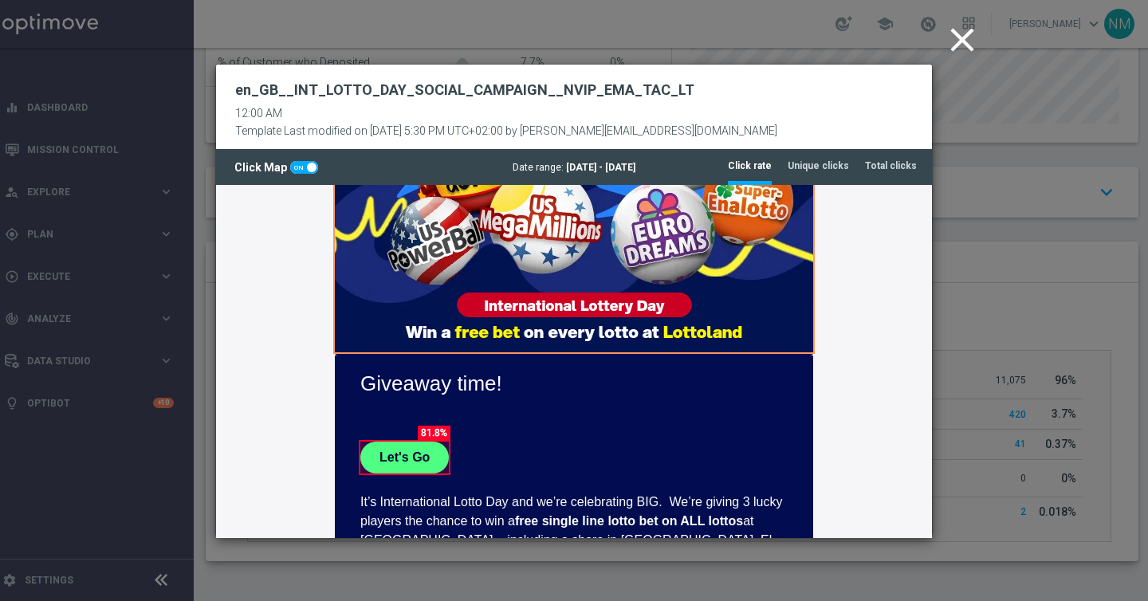
scroll to position [224, 0]
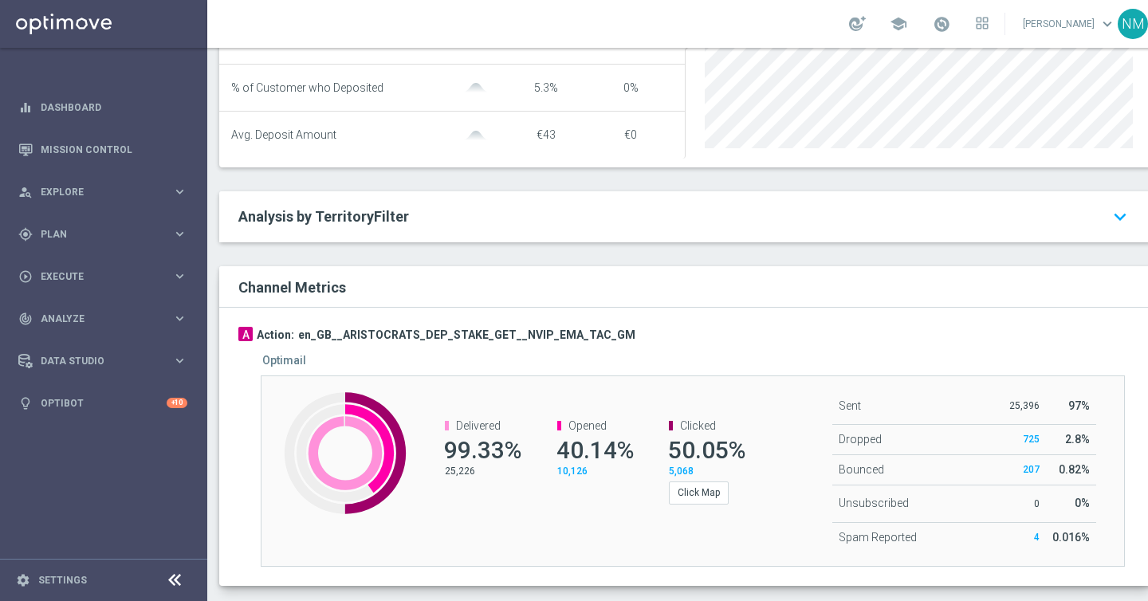
scroll to position [794, 0]
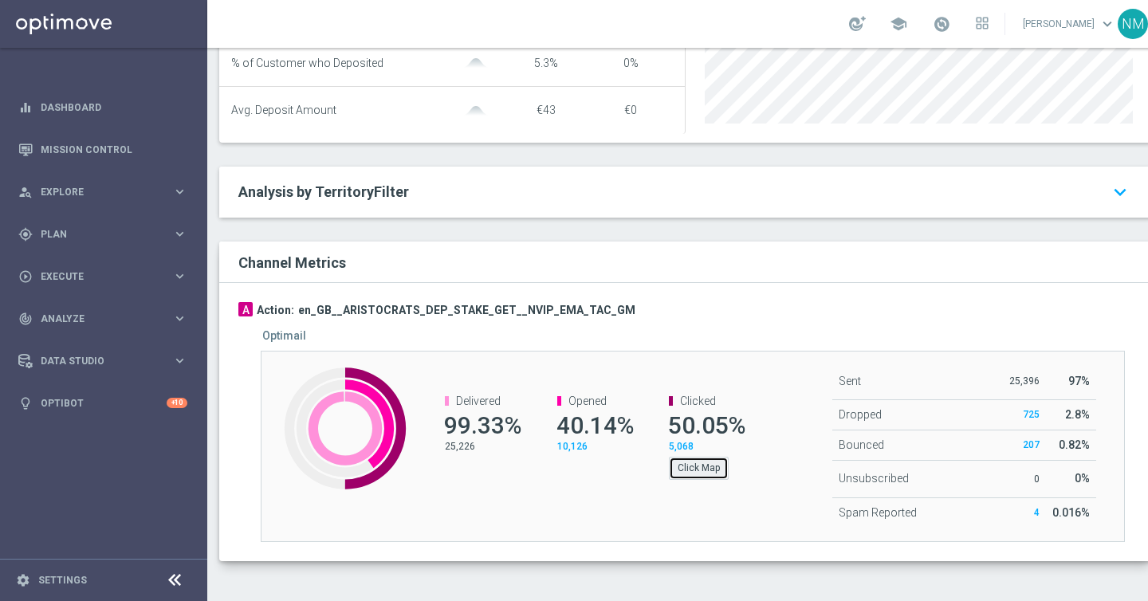
click at [695, 469] on button "Click Map" at bounding box center [699, 468] width 60 height 22
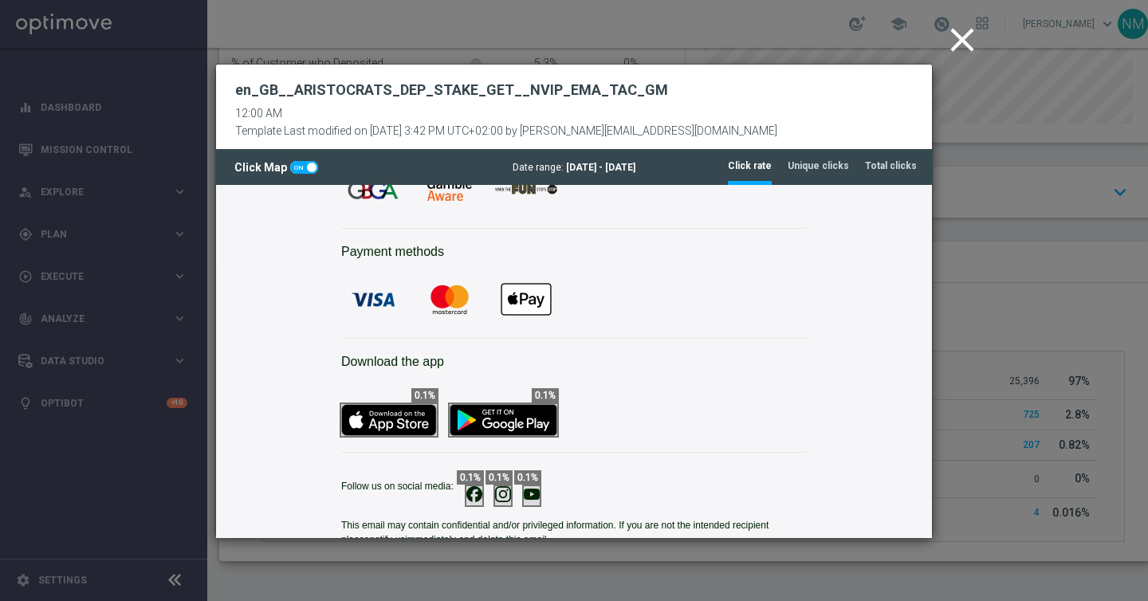
scroll to position [2270, 0]
